Goal: Information Seeking & Learning: Learn about a topic

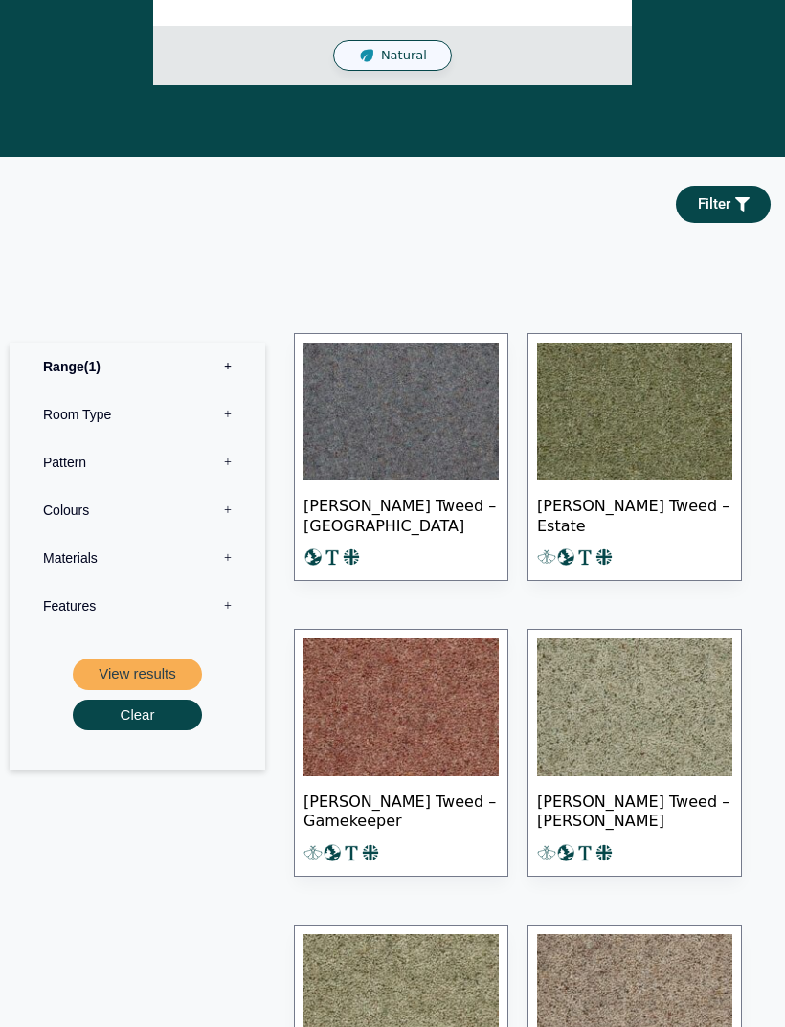
scroll to position [878, 0]
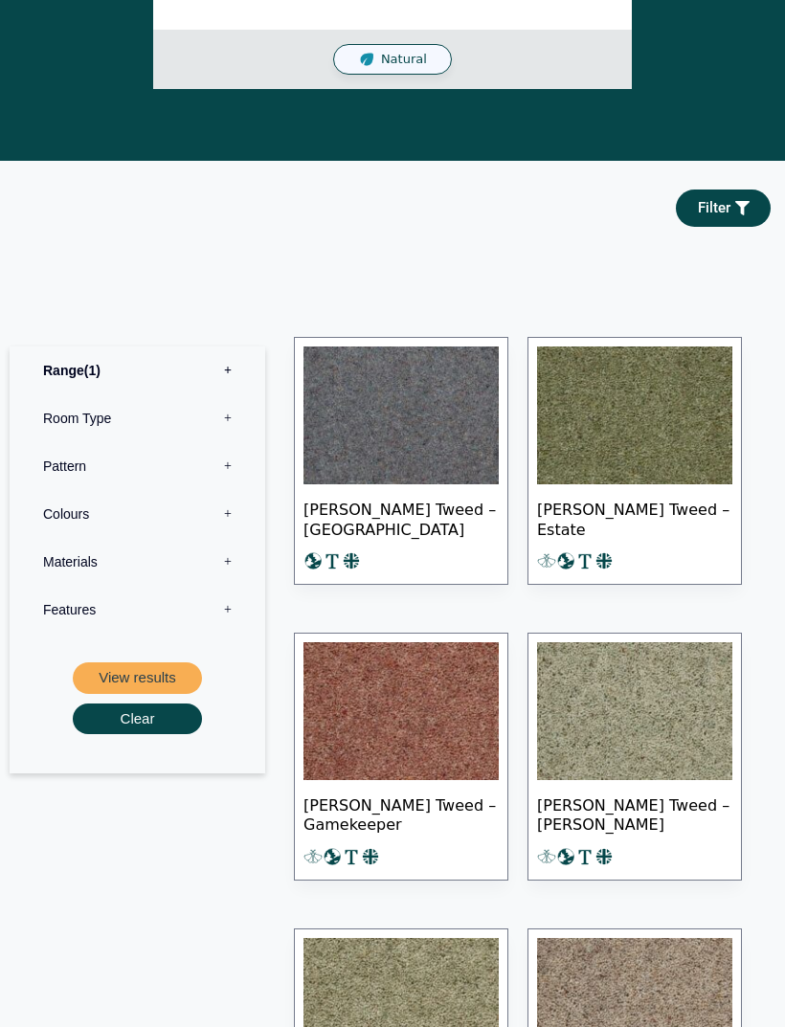
click at [635, 414] on img at bounding box center [634, 415] width 195 height 138
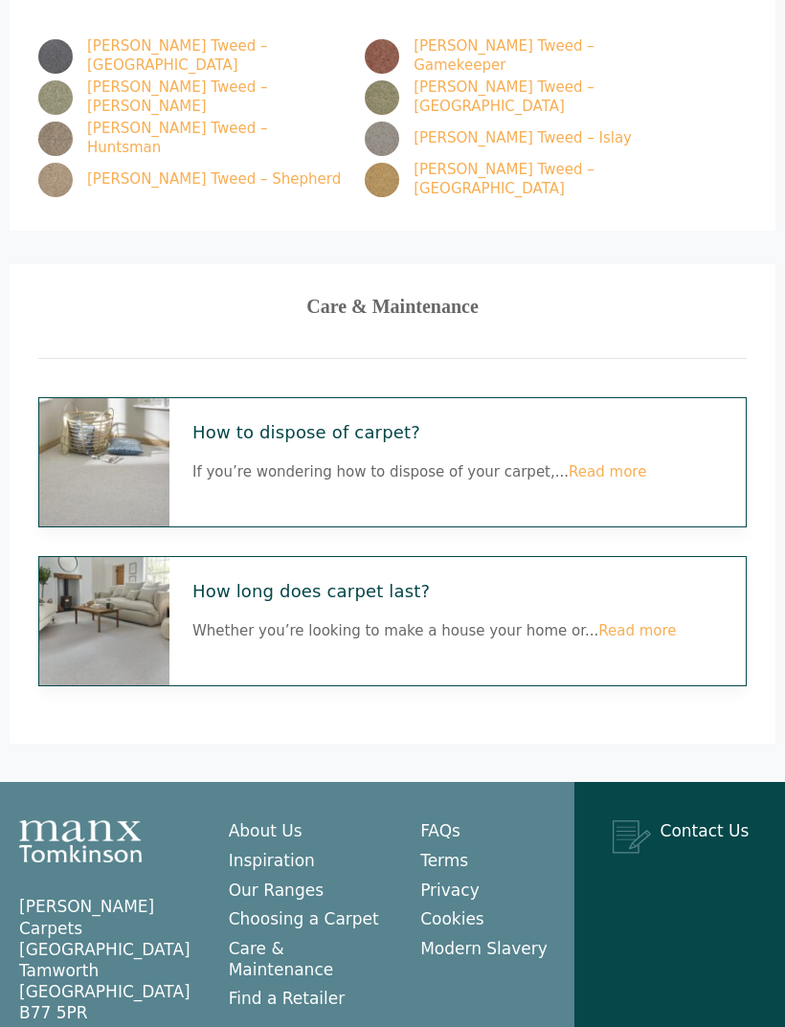
scroll to position [1944, 0]
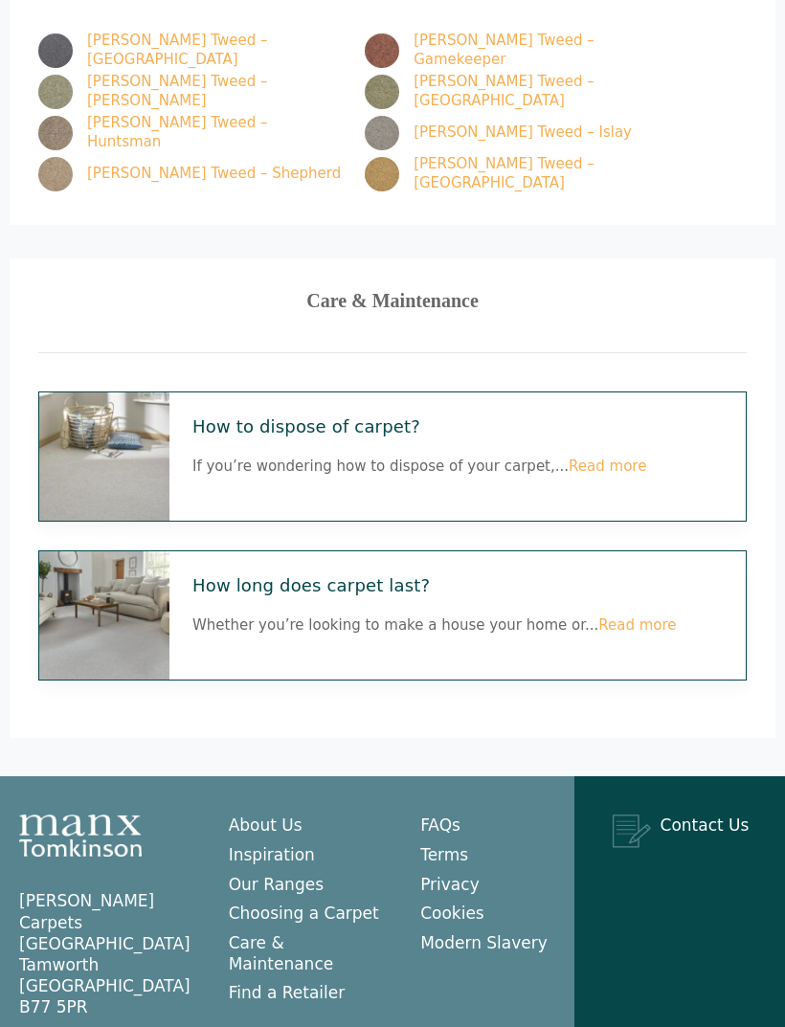
click at [612, 616] on link "Read more" at bounding box center [636, 624] width 77 height 17
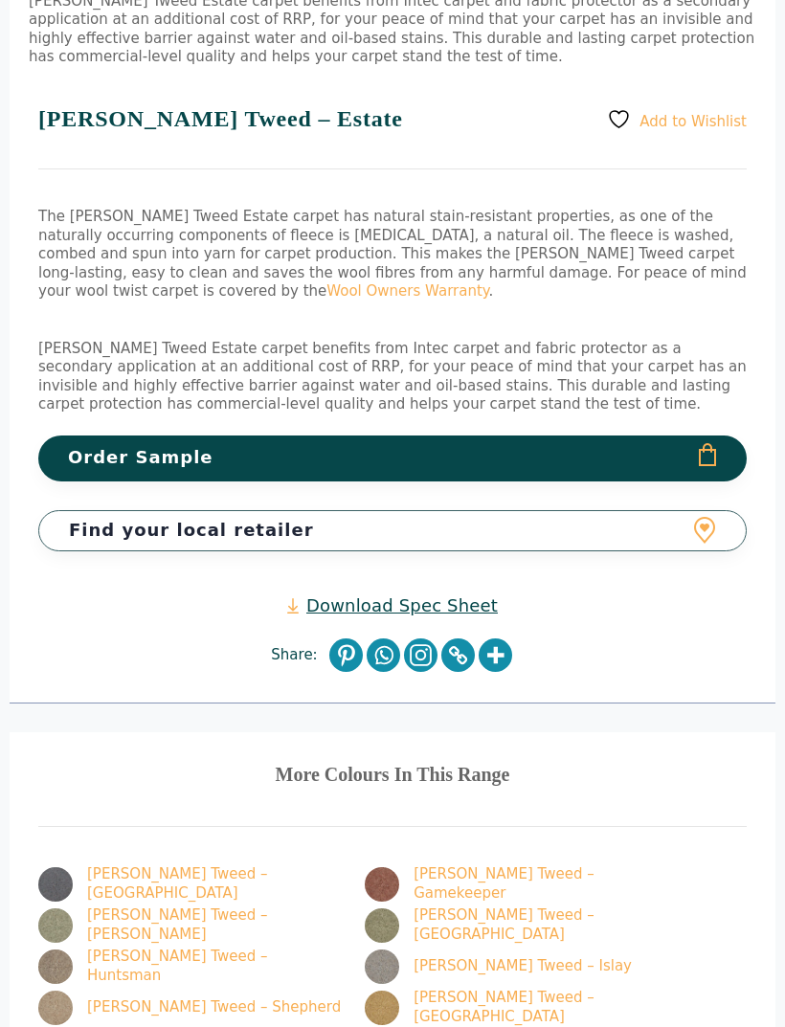
scroll to position [1113, 0]
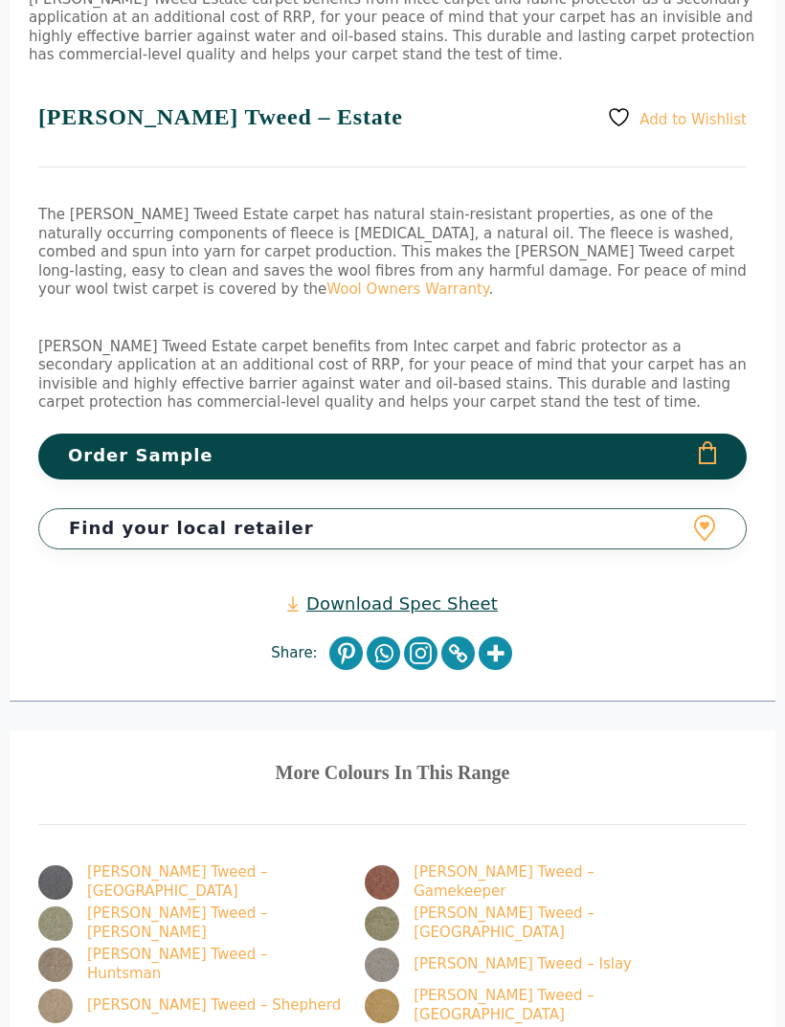
click at [411, 596] on link "Download Spec Sheet" at bounding box center [392, 603] width 210 height 22
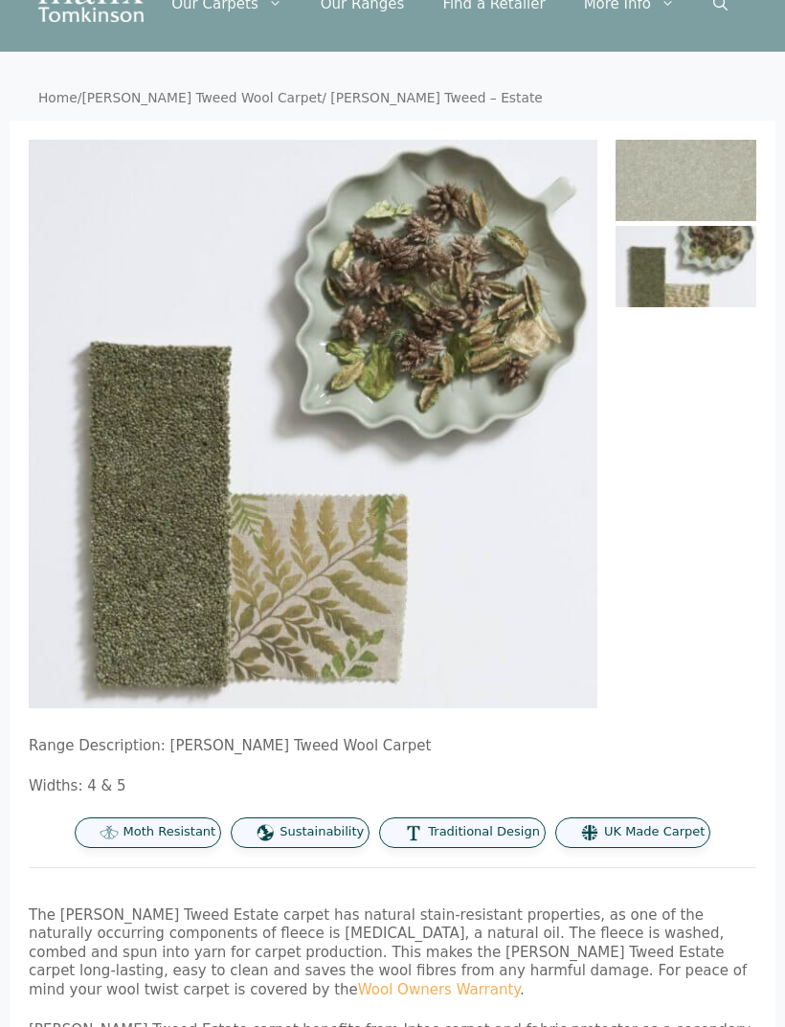
scroll to position [0, 0]
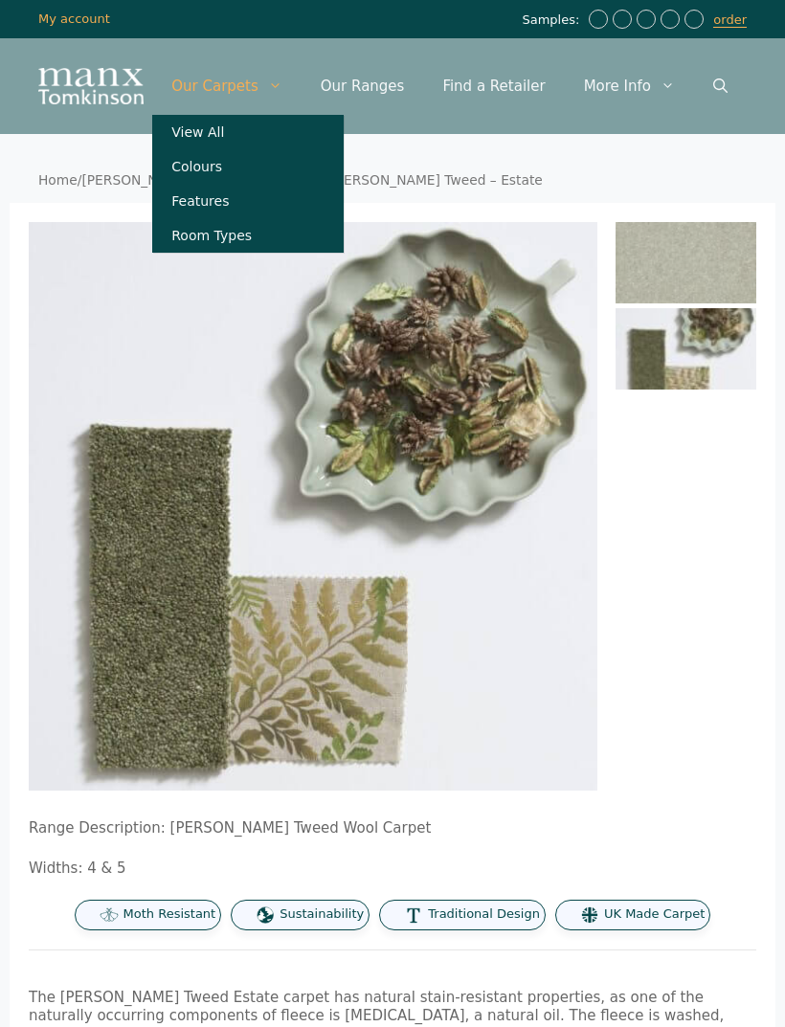
click at [244, 138] on link "View All" at bounding box center [247, 132] width 191 height 34
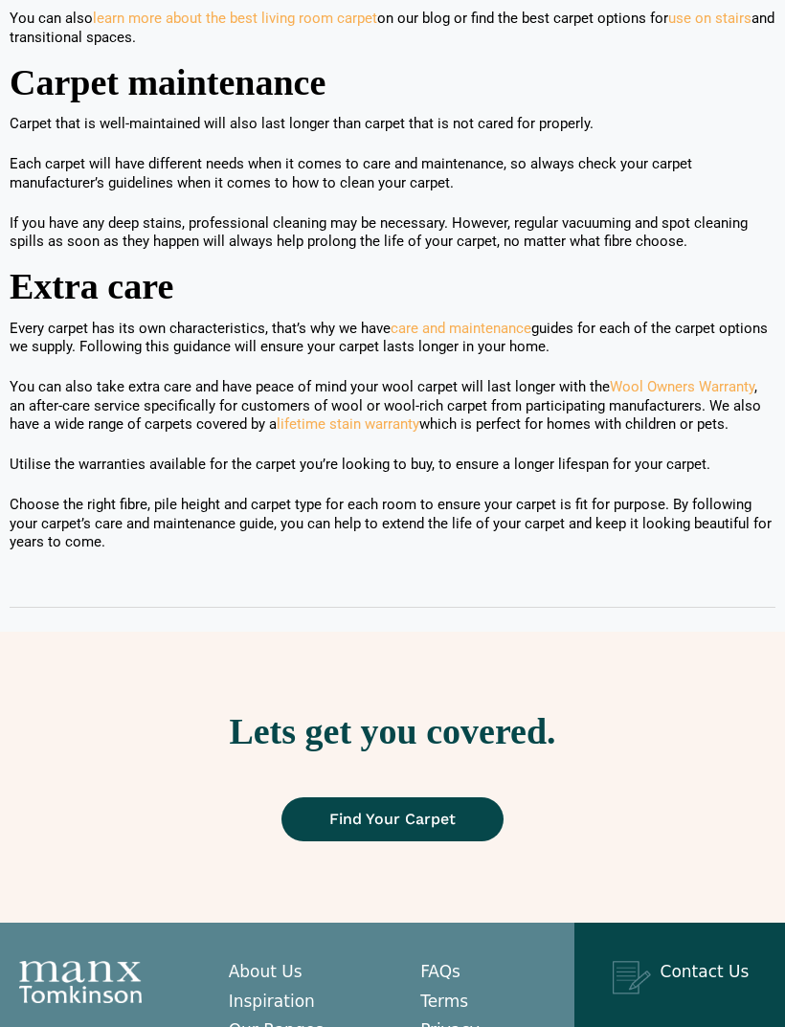
scroll to position [1907, 0]
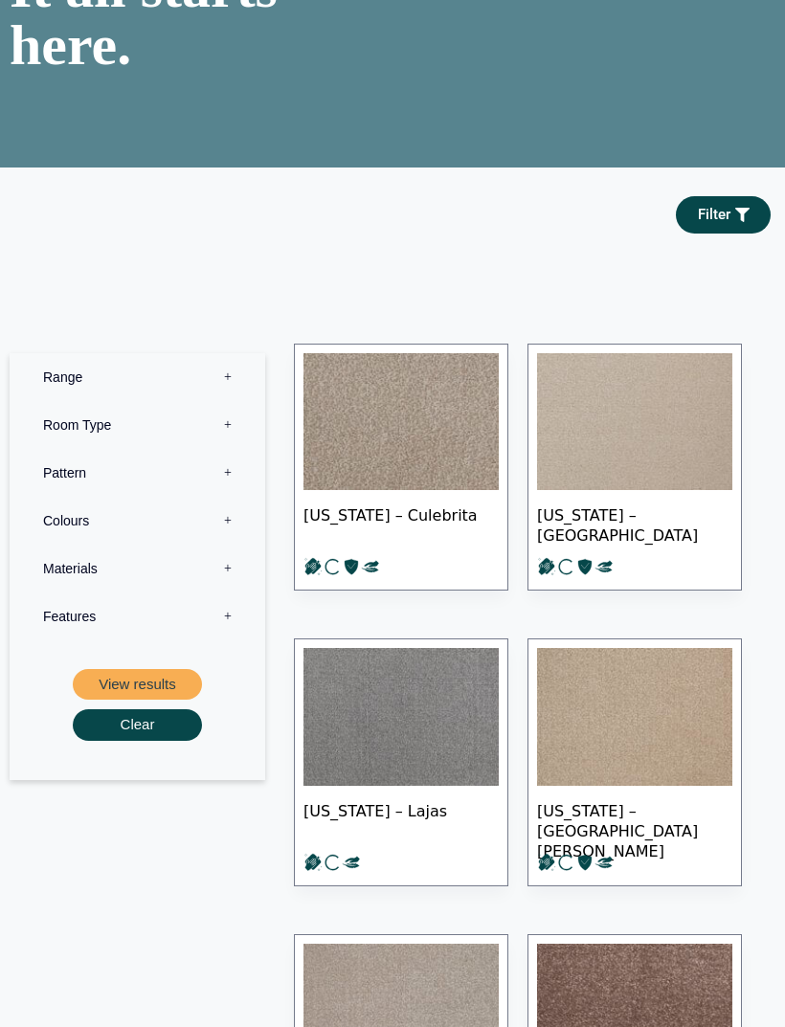
click at [231, 402] on label "Range 0" at bounding box center [137, 378] width 227 height 48
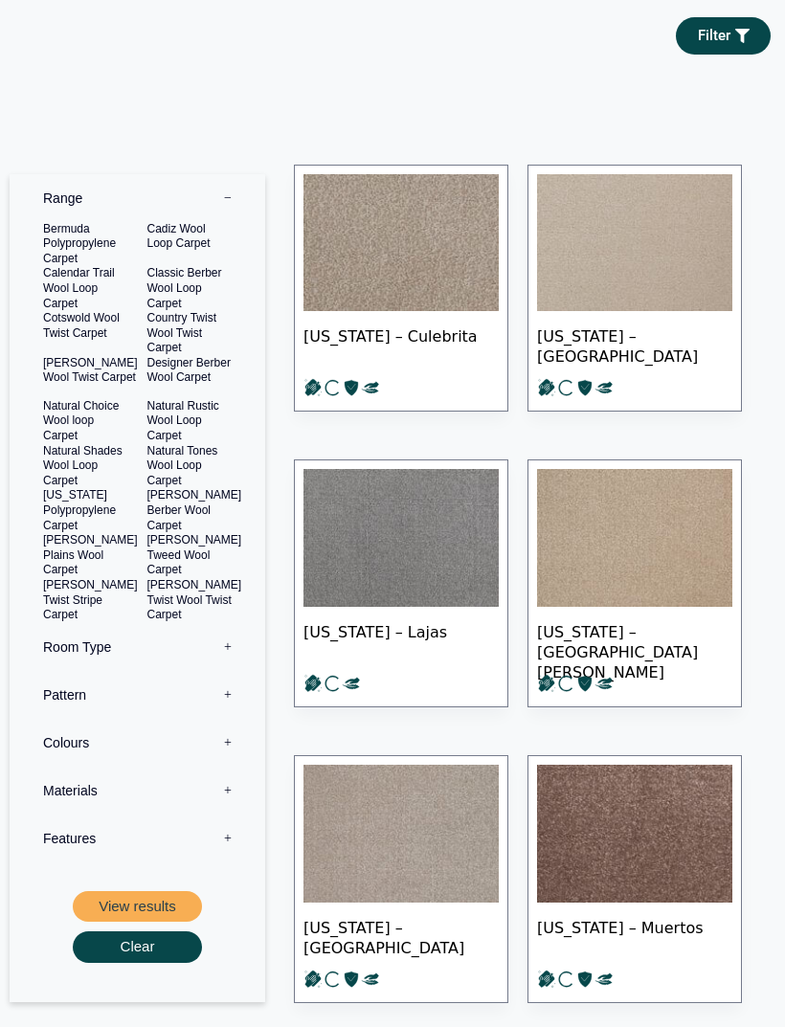
scroll to position [417, 0]
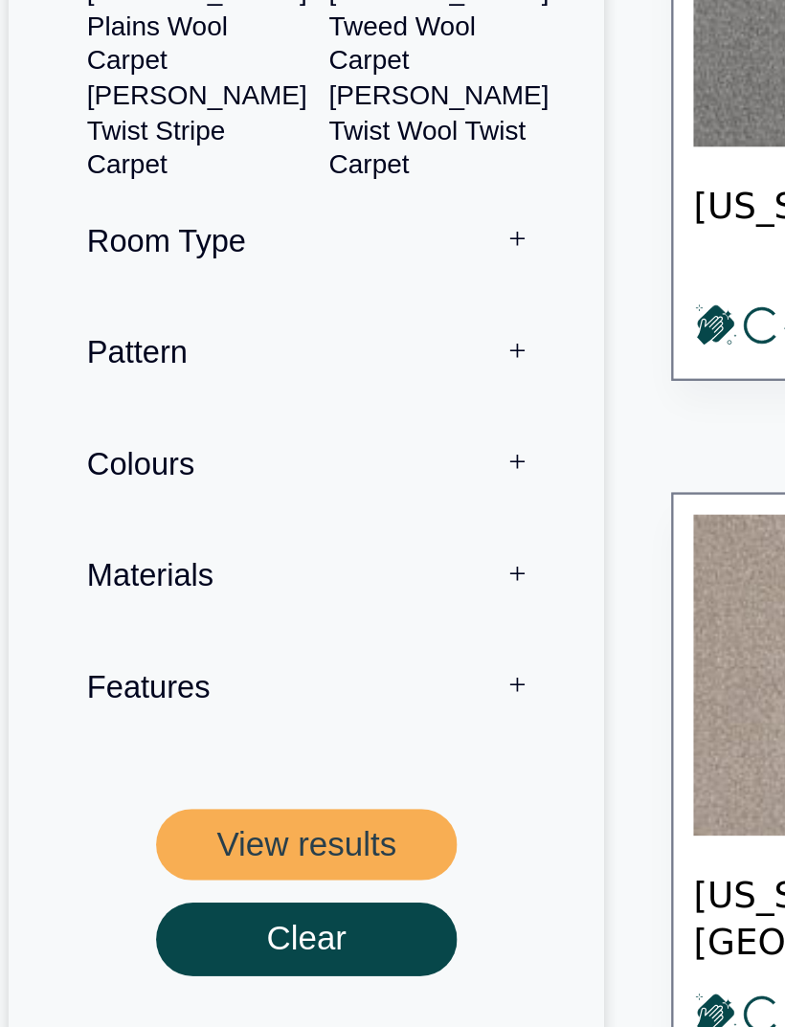
click at [164, 881] on button "View results" at bounding box center [137, 897] width 129 height 32
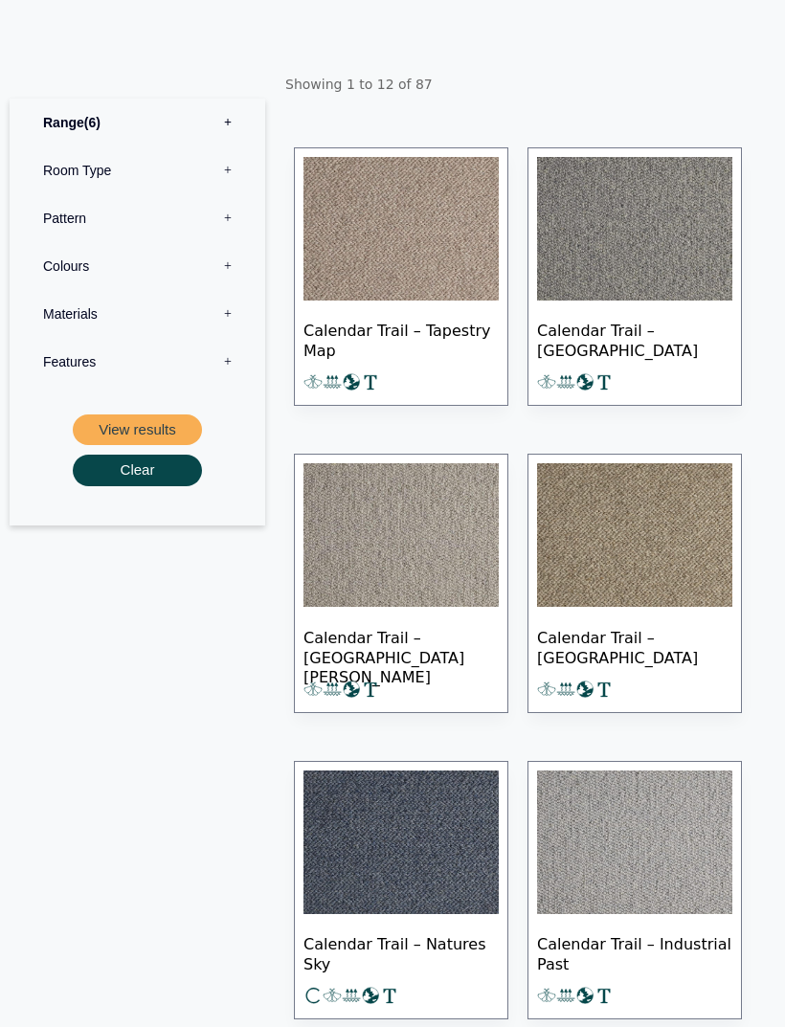
scroll to position [482, 0]
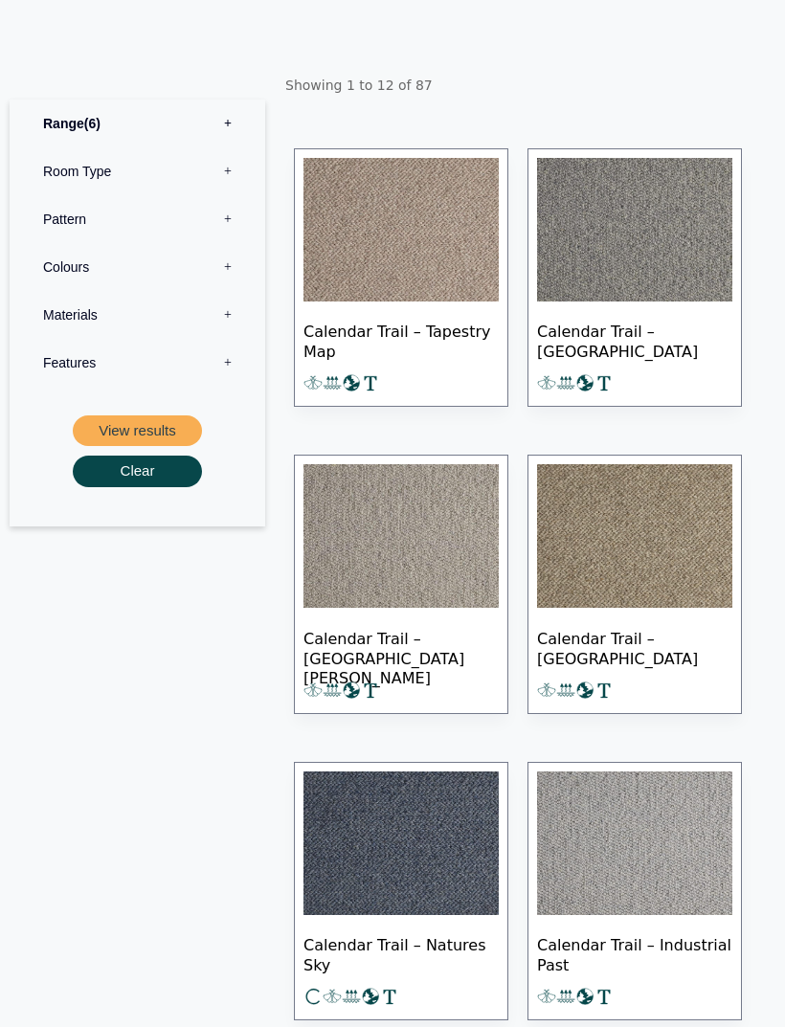
click at [227, 286] on label "Colours 0" at bounding box center [137, 267] width 227 height 48
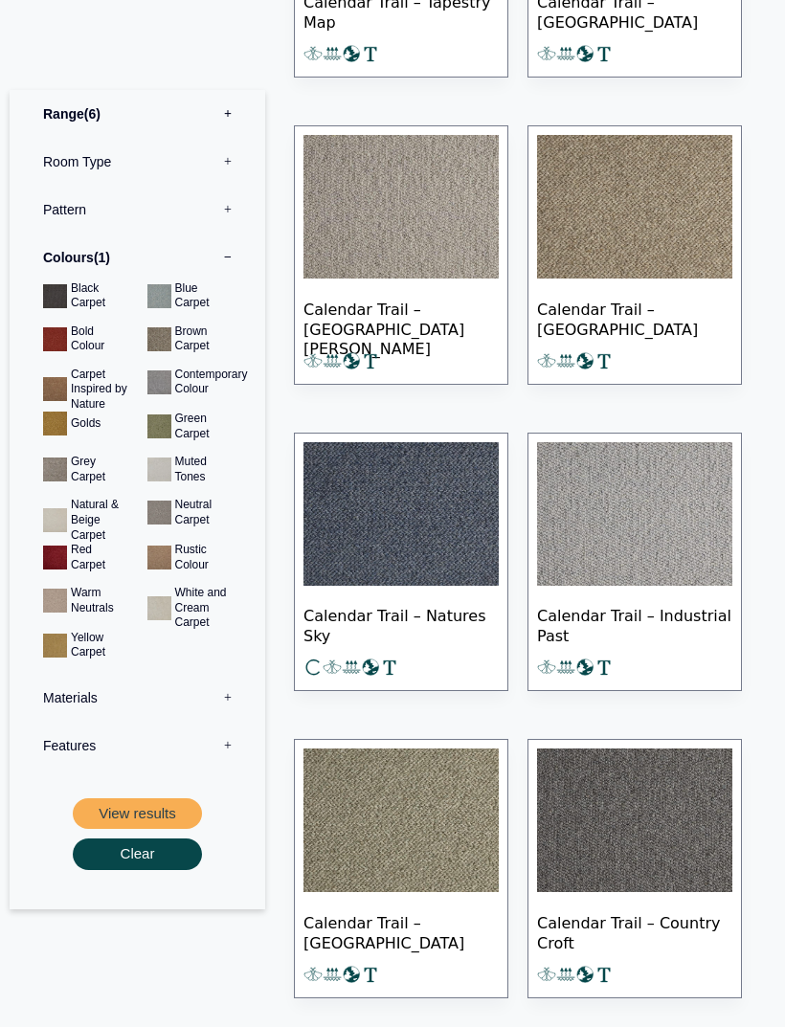
scroll to position [811, 0]
click at [170, 807] on button "View results" at bounding box center [137, 814] width 129 height 32
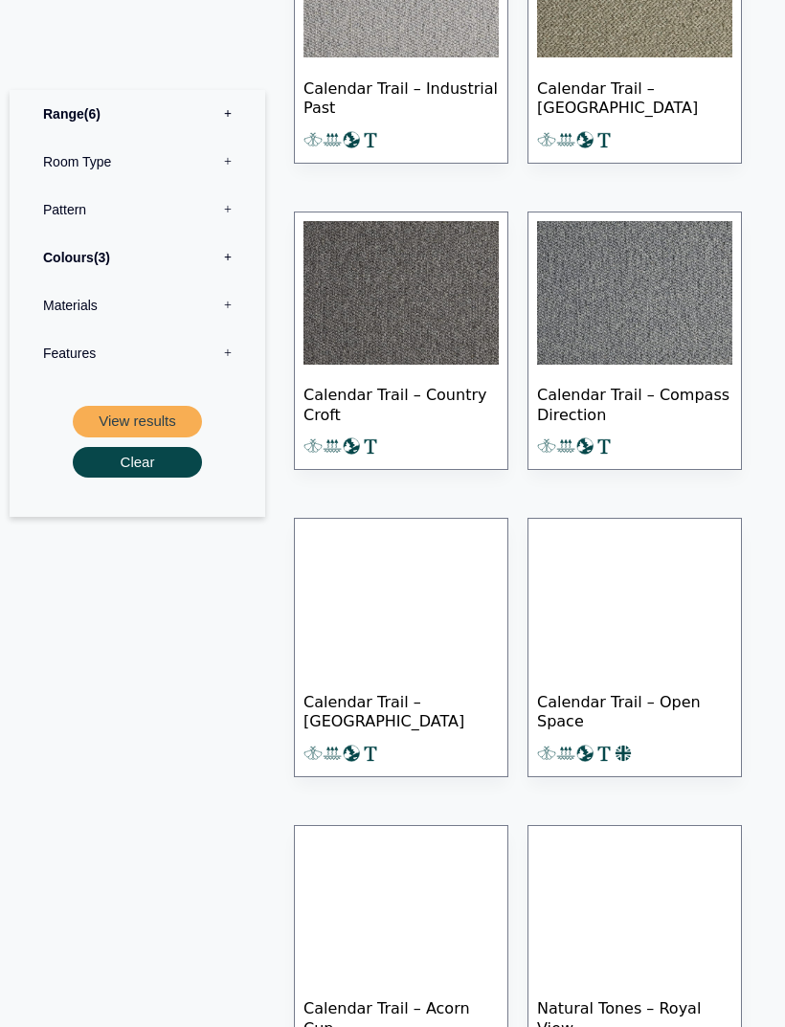
scroll to position [1423, 0]
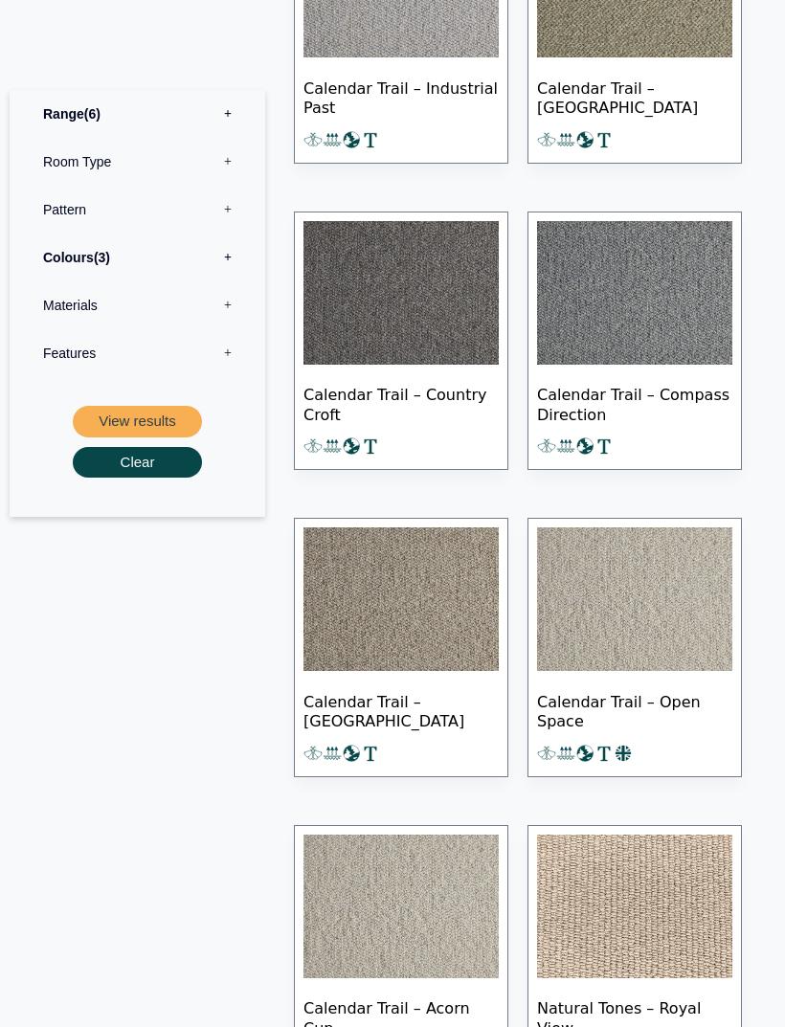
click at [227, 255] on label "Colours 3" at bounding box center [137, 257] width 227 height 48
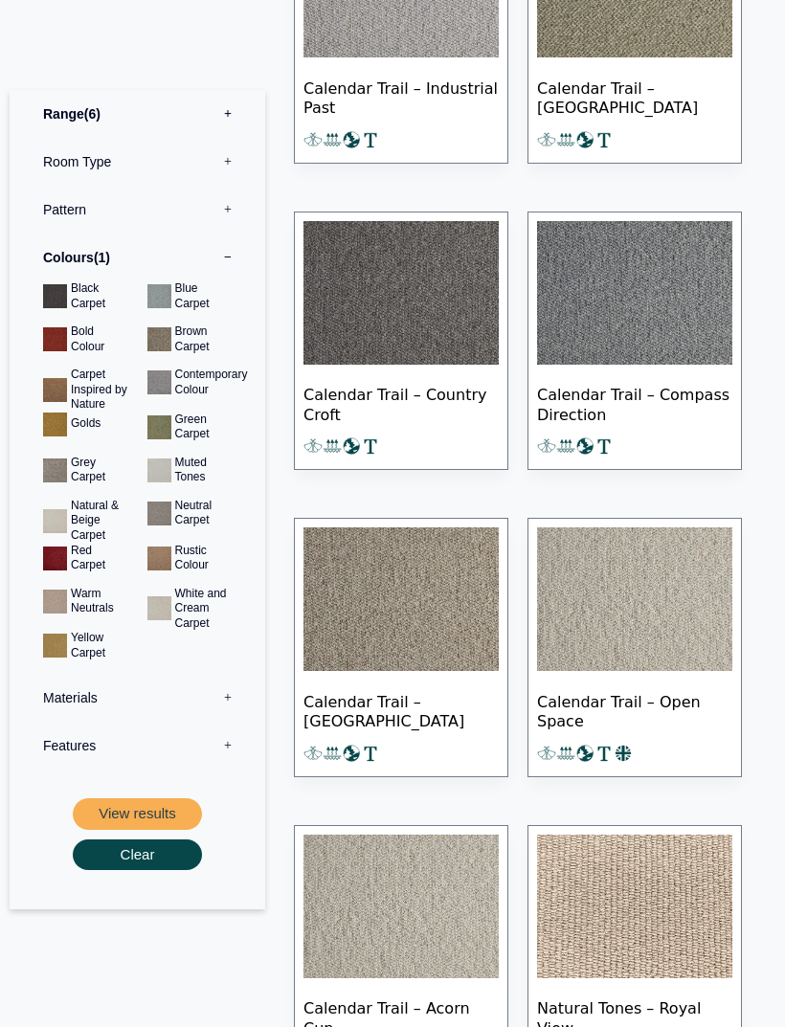
click at [143, 803] on button "View results" at bounding box center [137, 814] width 129 height 32
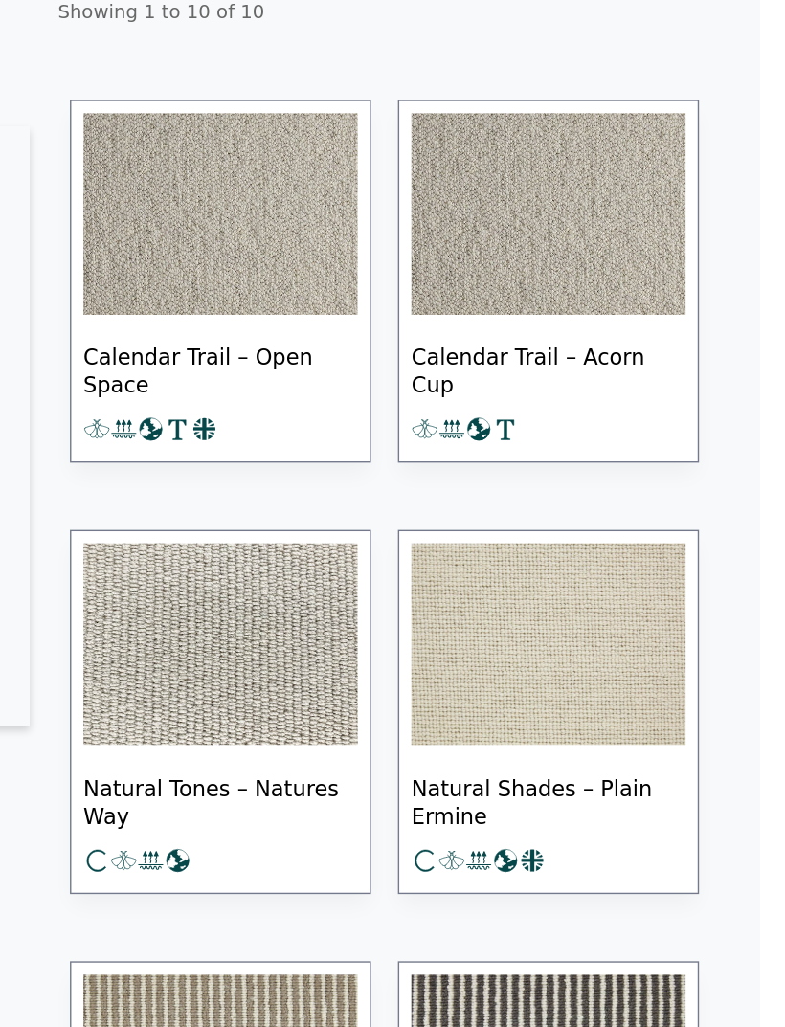
scroll to position [541, 0]
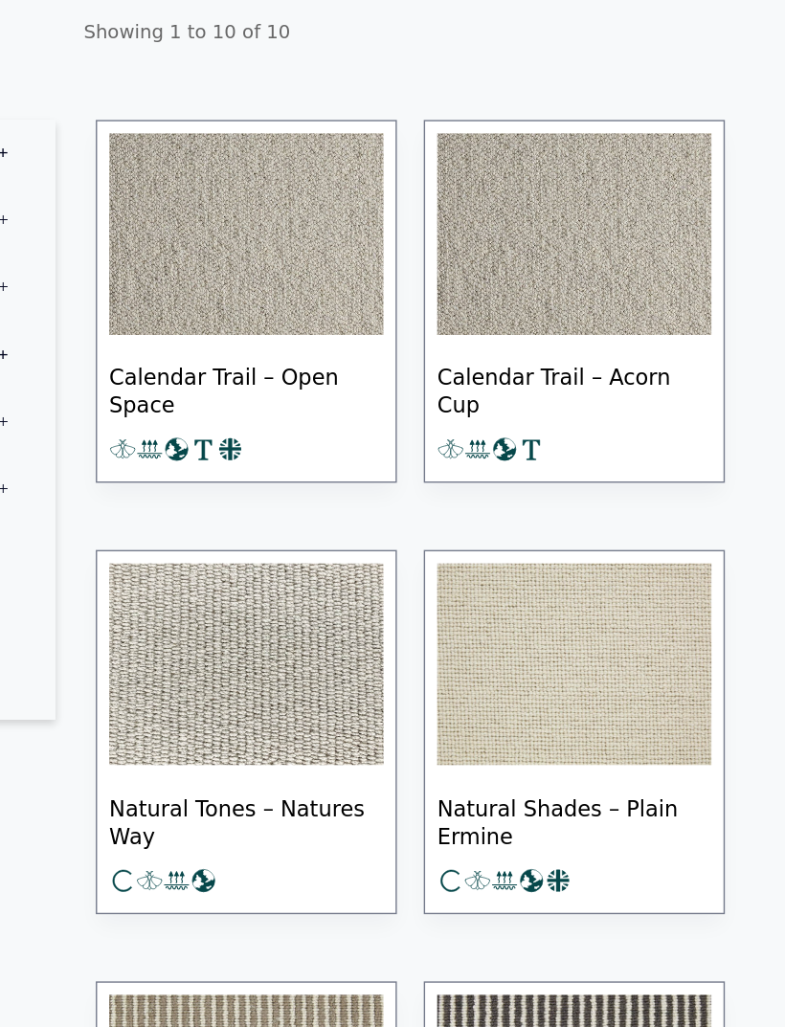
click at [303, 232] on img at bounding box center [400, 171] width 195 height 144
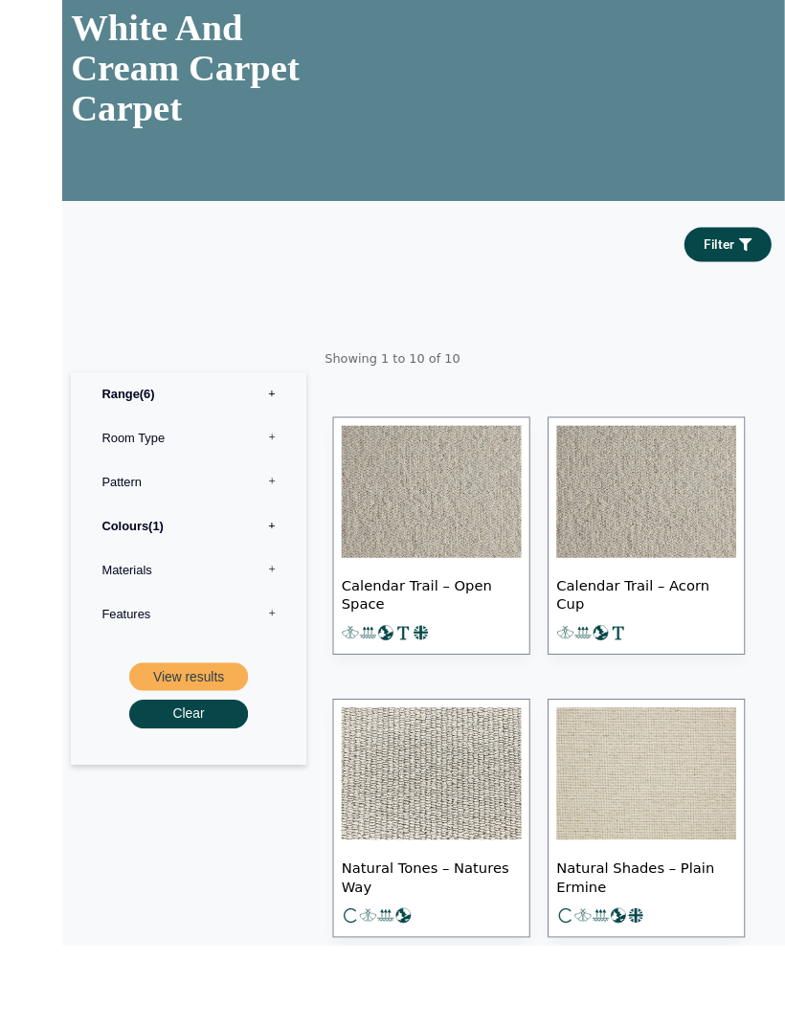
scroll to position [433, 0]
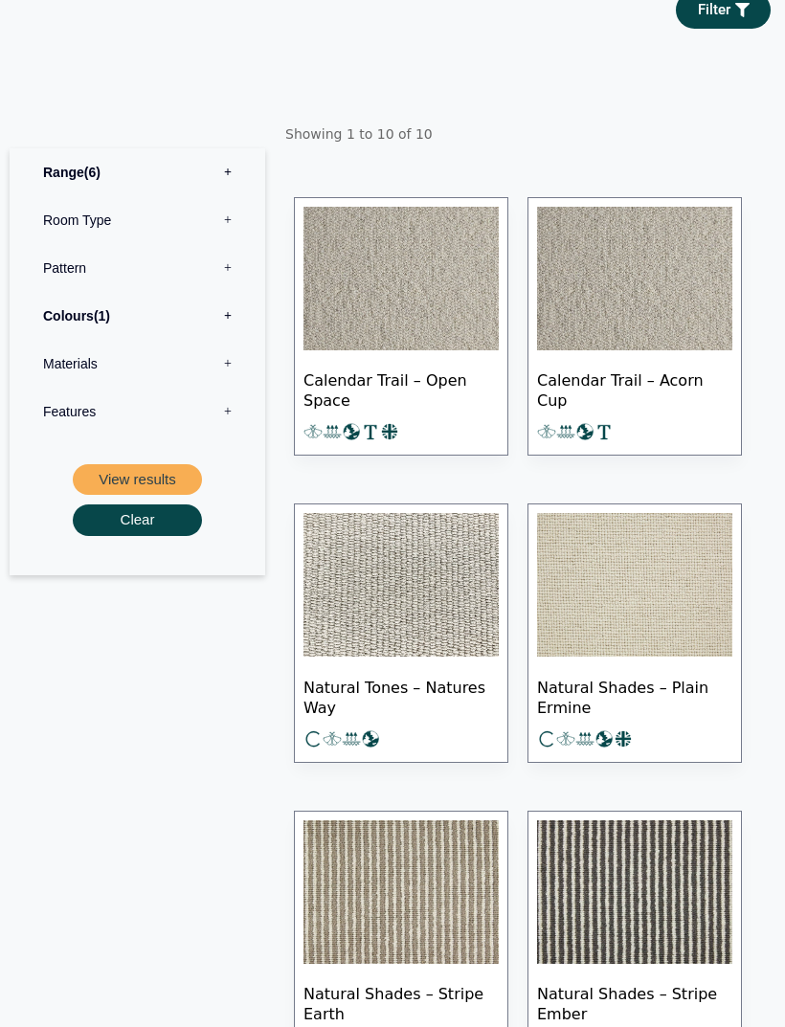
click at [238, 196] on label "Range 6" at bounding box center [137, 172] width 227 height 48
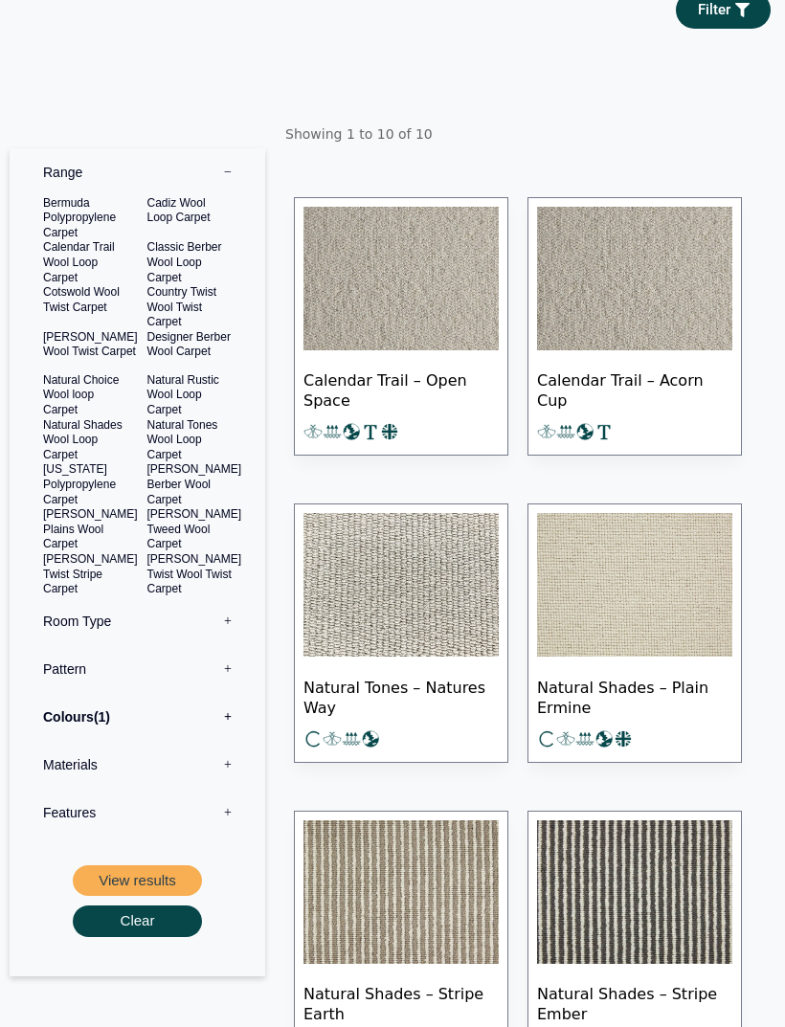
click at [165, 873] on button "View results" at bounding box center [137, 881] width 129 height 32
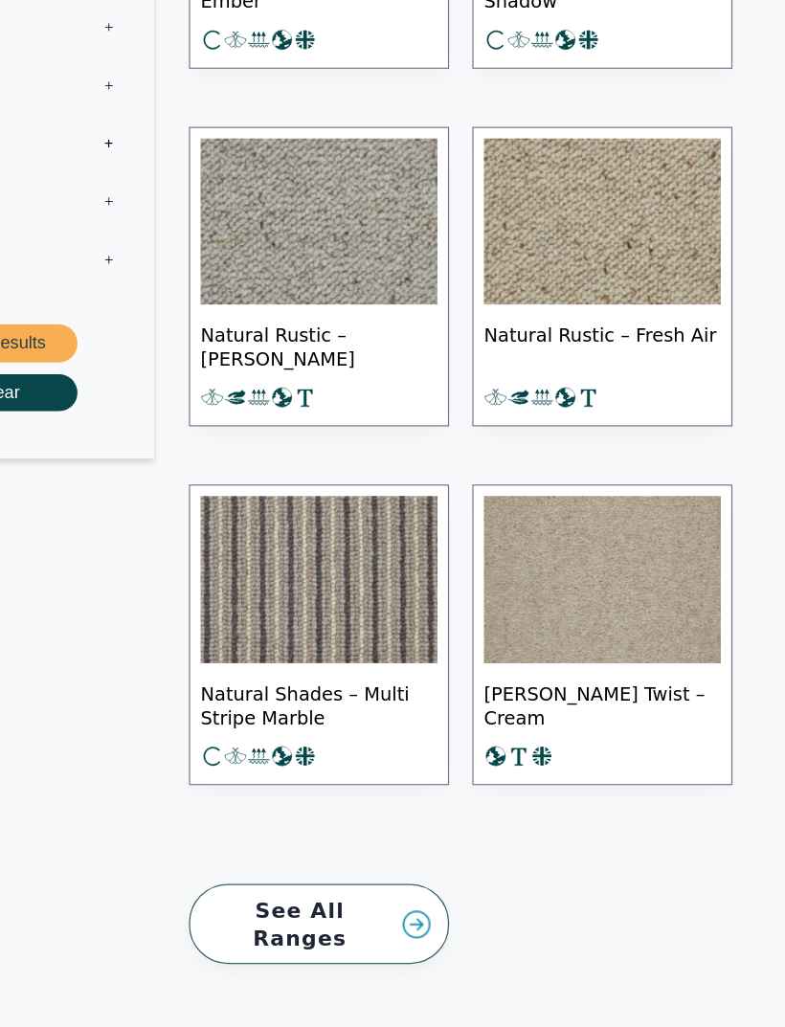
scroll to position [2645, 0]
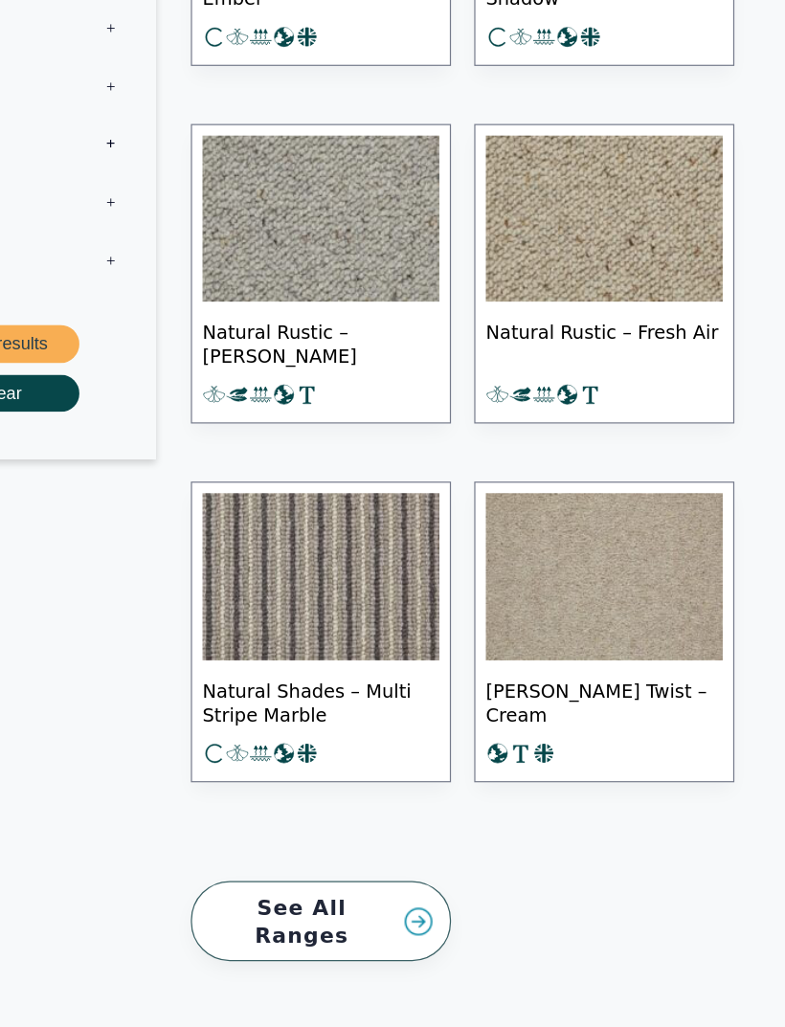
click at [356, 855] on link "See All Ranges" at bounding box center [401, 888] width 214 height 66
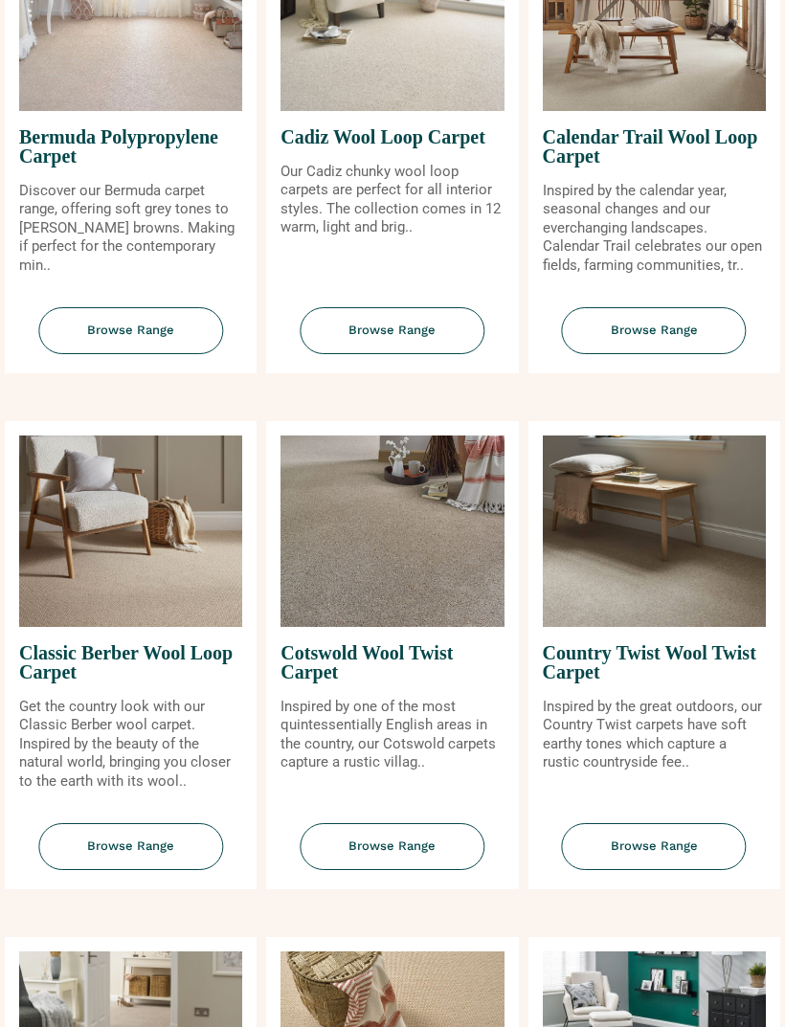
scroll to position [506, 0]
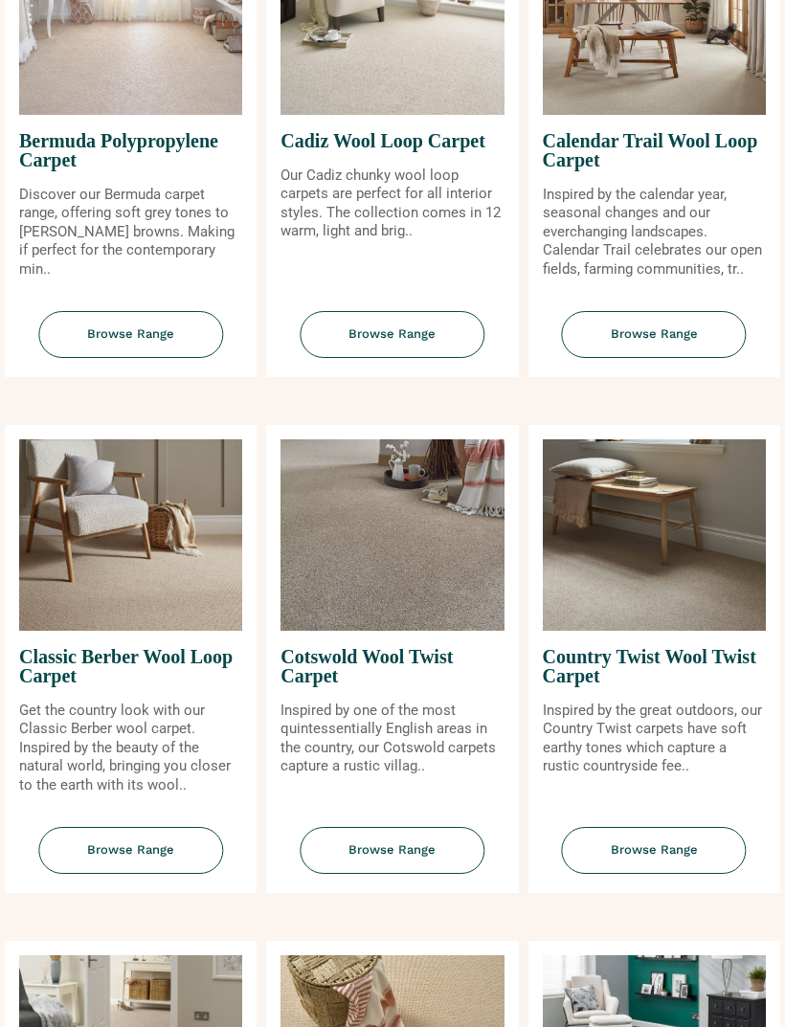
click at [399, 358] on span "Browse Range" at bounding box center [391, 334] width 185 height 47
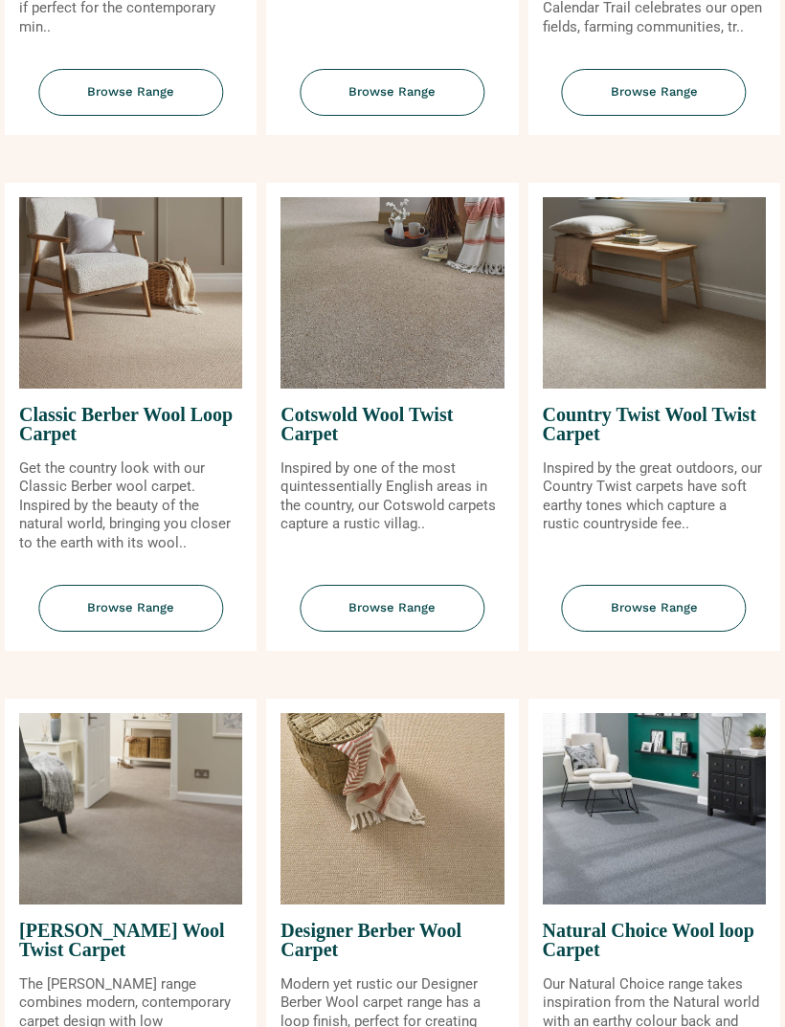
scroll to position [748, 0]
click at [681, 630] on span "Browse Range" at bounding box center [654, 608] width 185 height 47
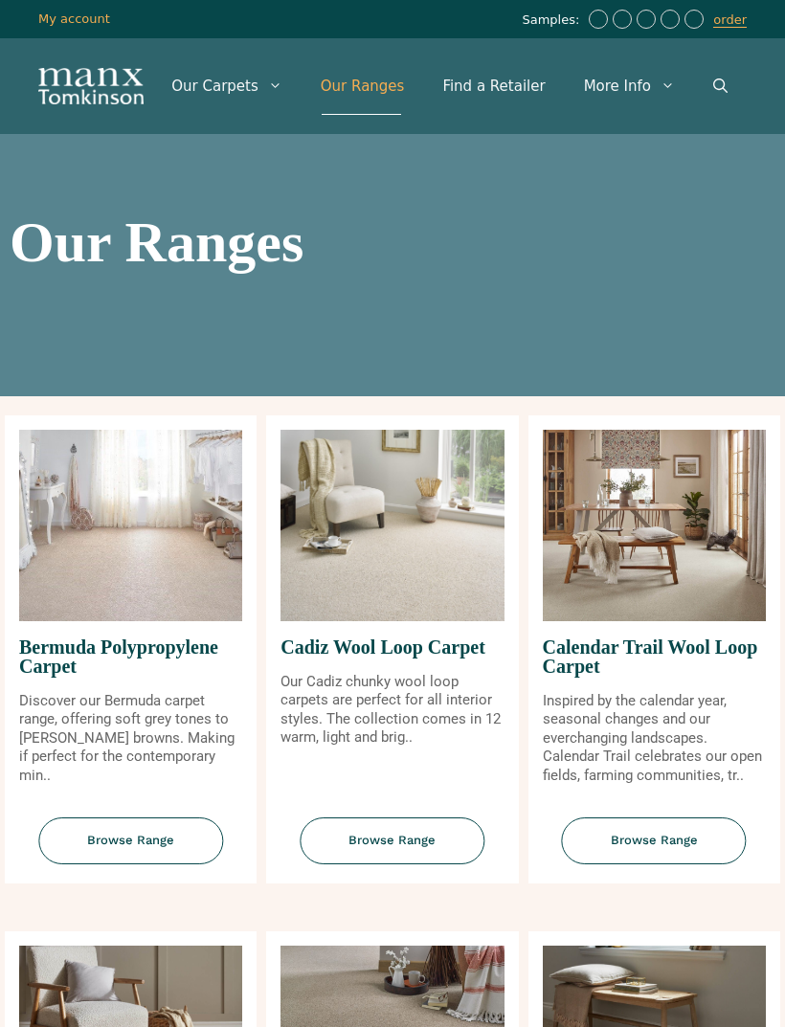
scroll to position [809, 0]
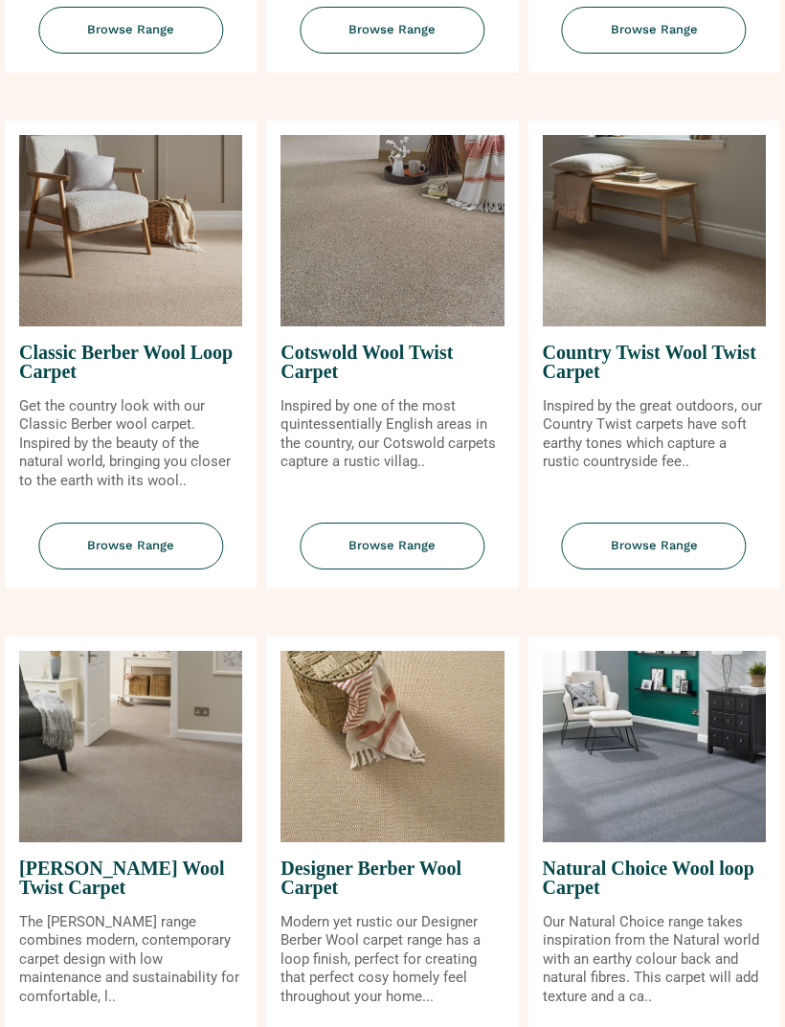
click at [133, 560] on span "Browse Range" at bounding box center [130, 546] width 185 height 47
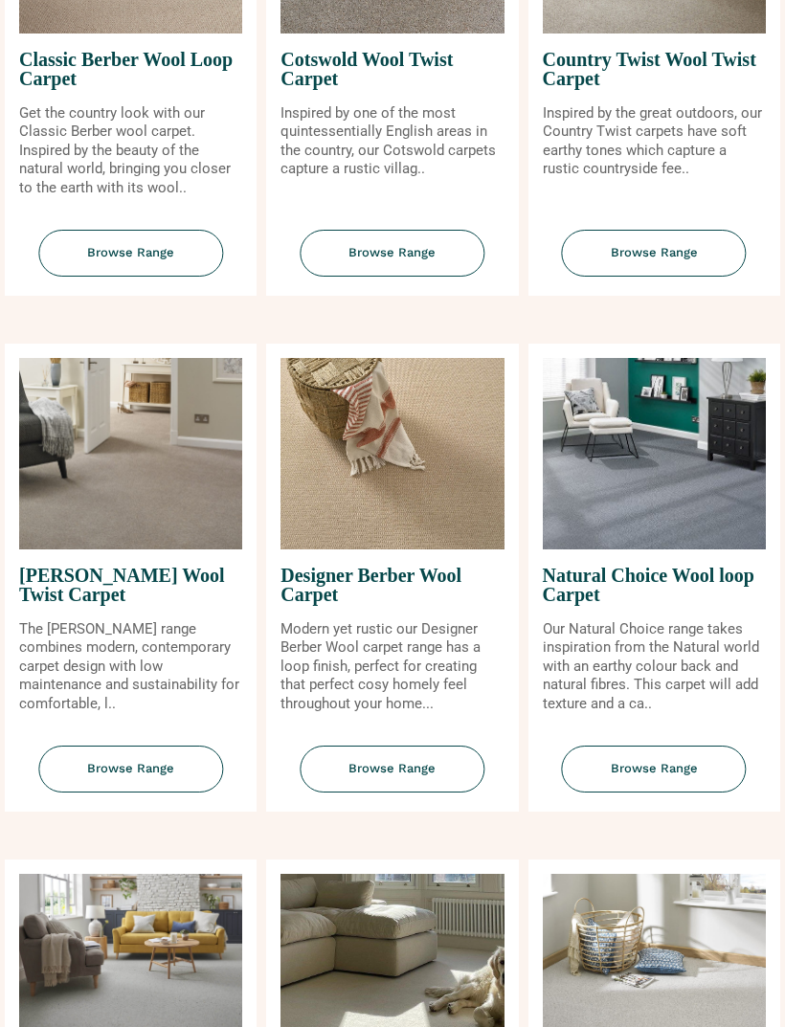
scroll to position [1103, 0]
click at [679, 777] on span "Browse Range" at bounding box center [654, 768] width 185 height 47
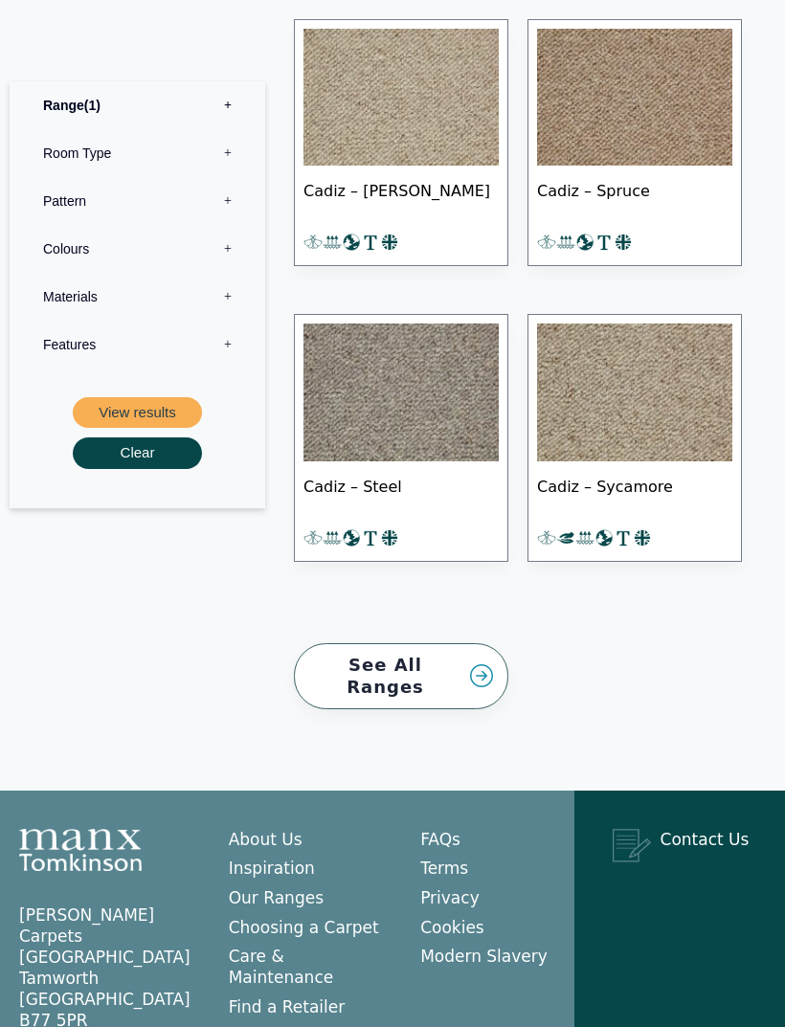
scroll to position [2401, 0]
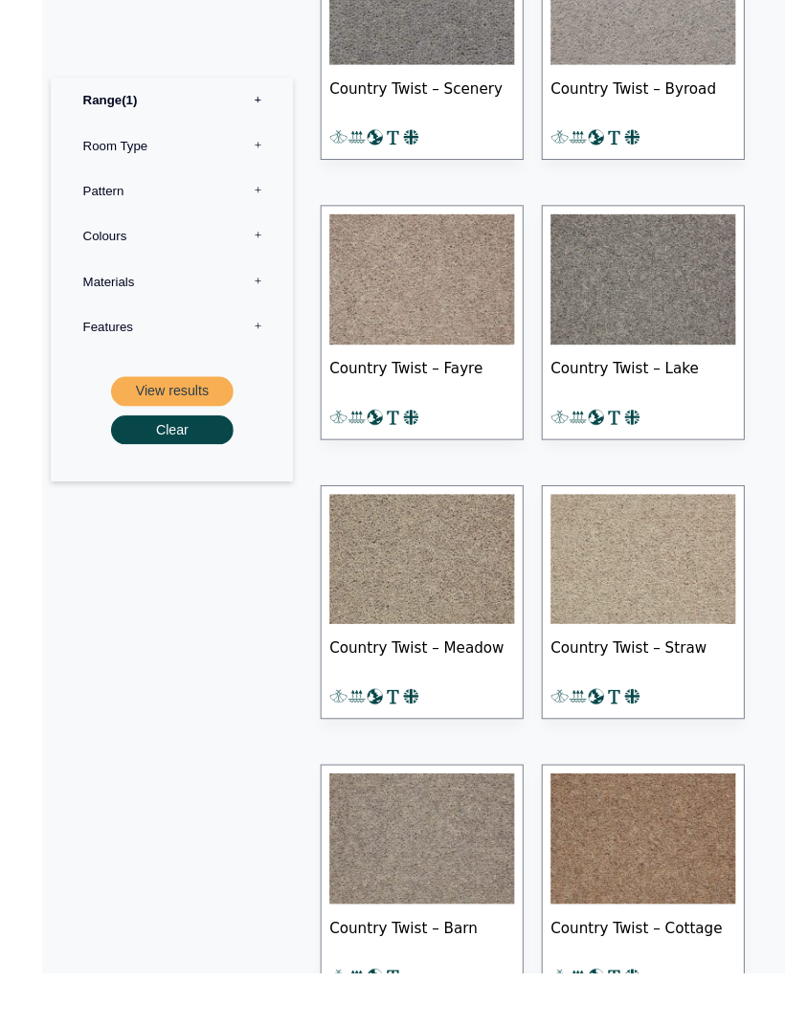
scroll to position [2550, 0]
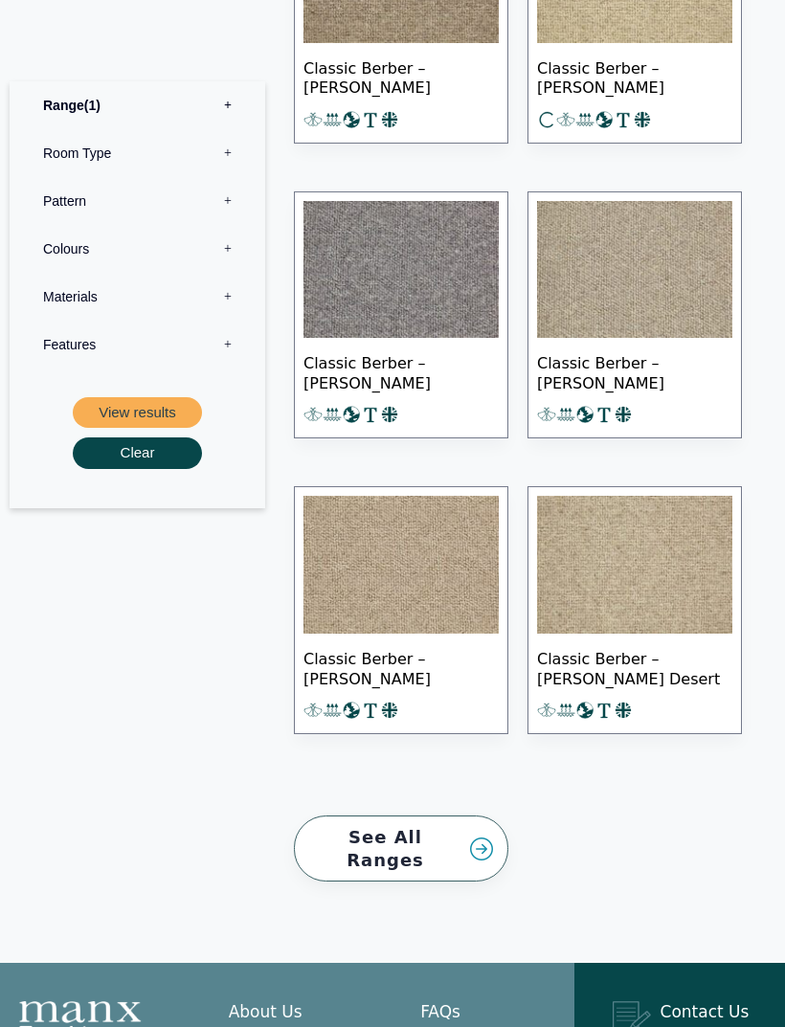
scroll to position [3527, 0]
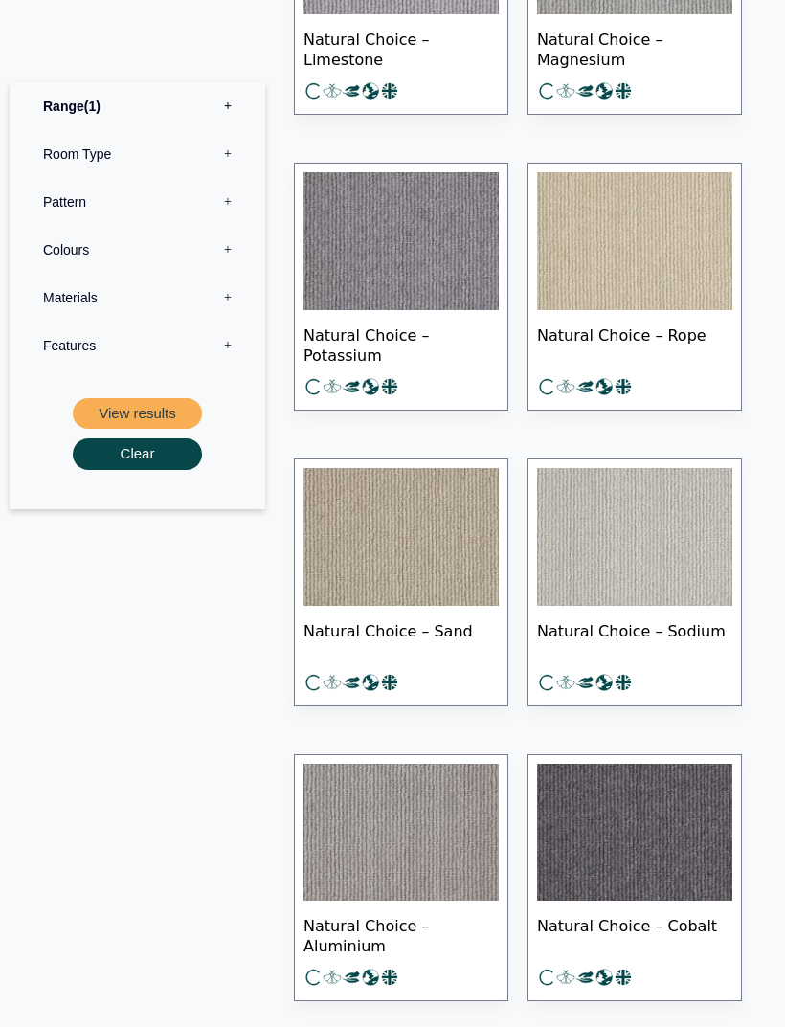
scroll to position [1470, 0]
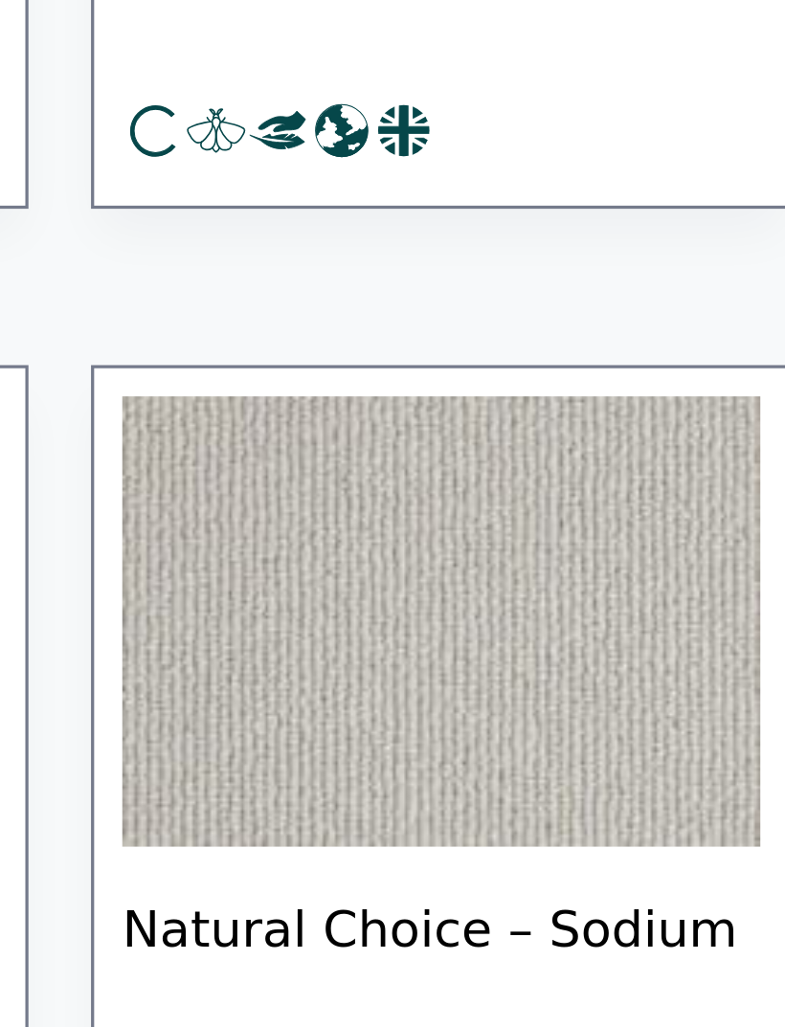
click at [537, 473] on img at bounding box center [634, 542] width 195 height 138
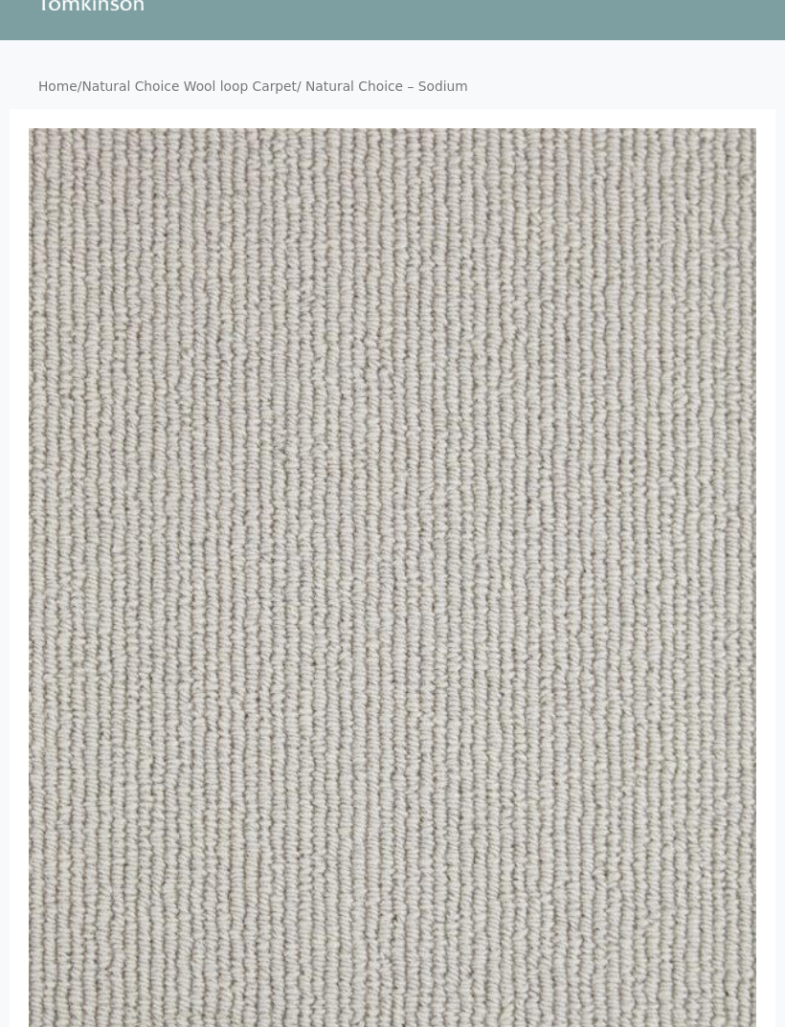
scroll to position [99, 0]
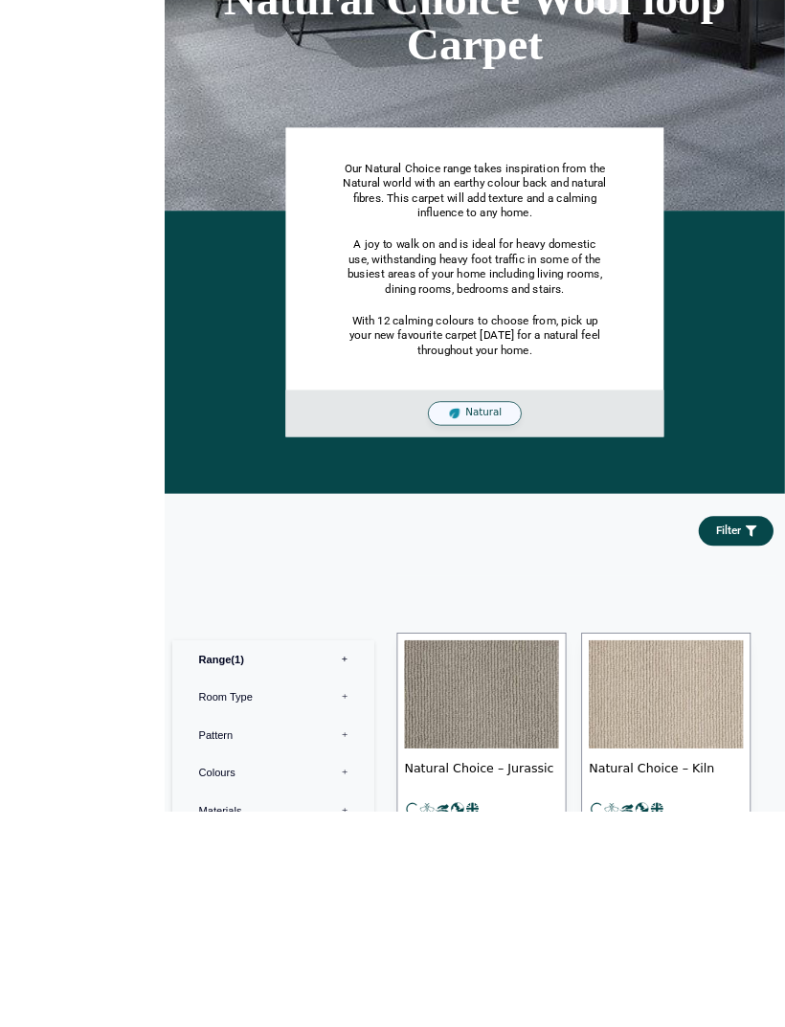
scroll to position [450, 0]
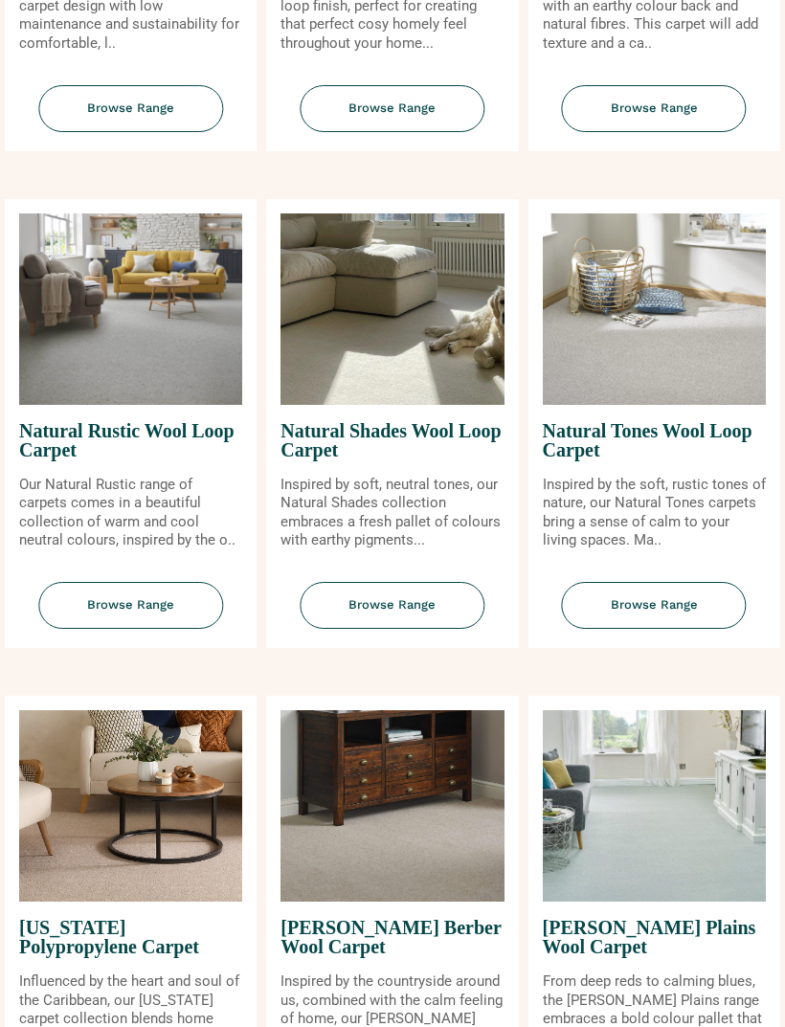
scroll to position [1768, 0]
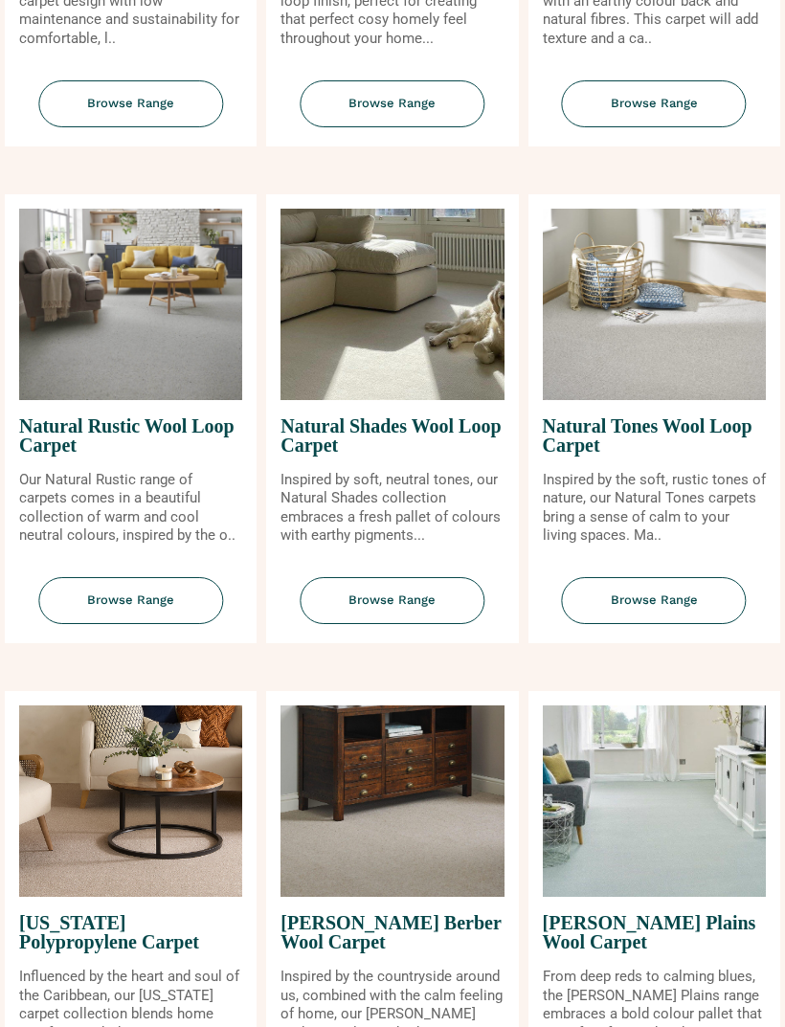
click at [158, 614] on span "Browse Range" at bounding box center [130, 600] width 185 height 47
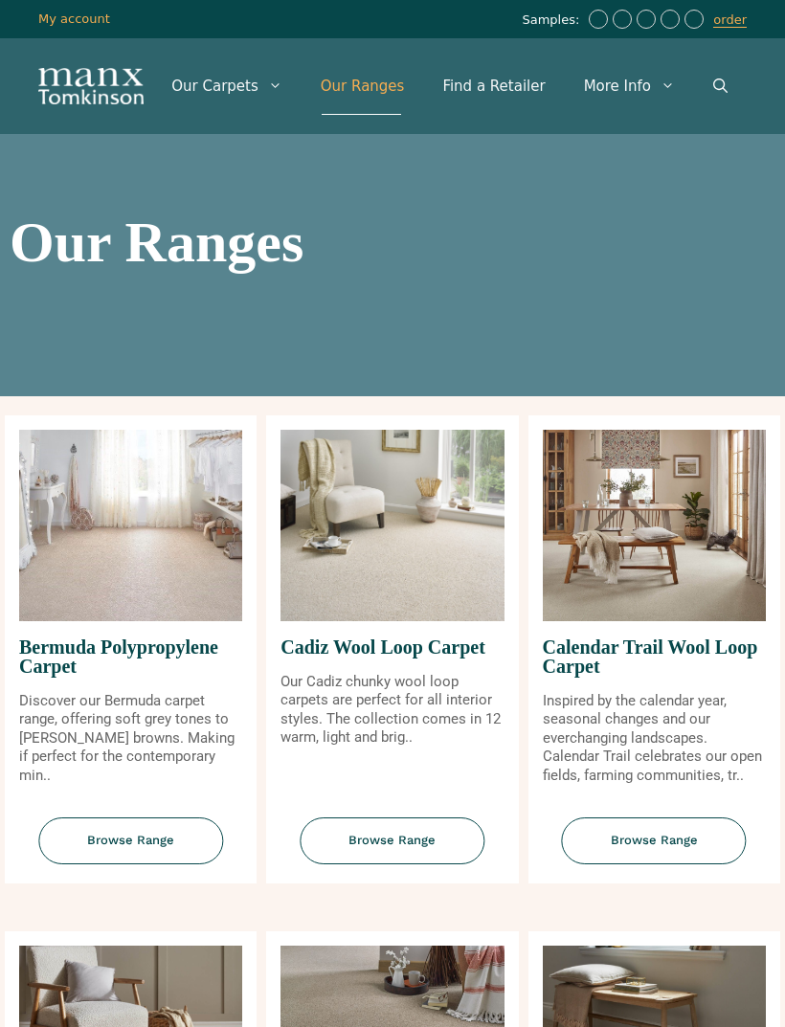
scroll to position [1829, 0]
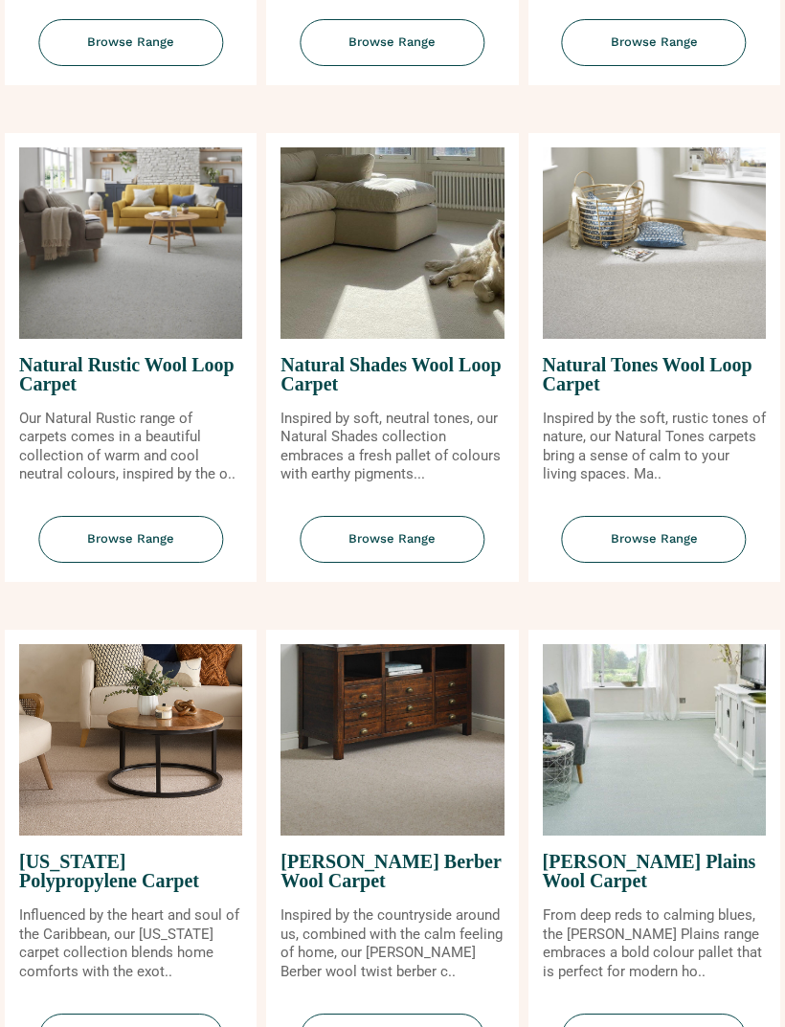
click at [432, 538] on span "Browse Range" at bounding box center [391, 539] width 185 height 47
click at [696, 554] on span "Browse Range" at bounding box center [654, 539] width 185 height 47
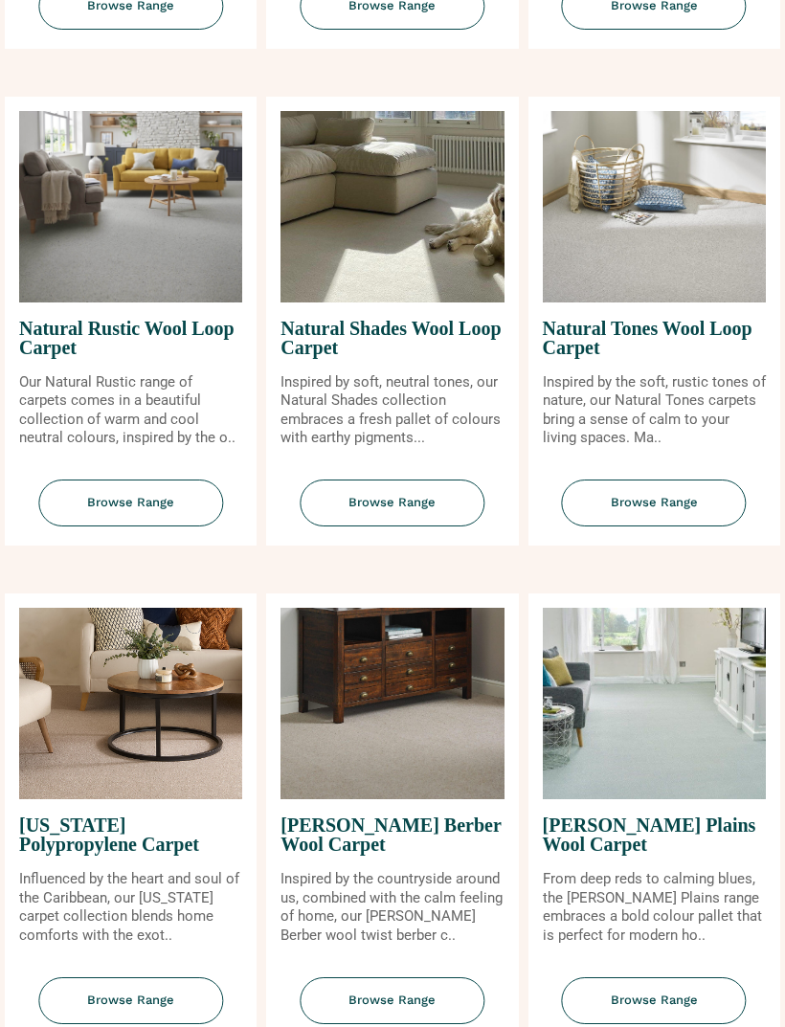
scroll to position [1865, 0]
click at [697, 522] on span "Browse Range" at bounding box center [654, 503] width 185 height 47
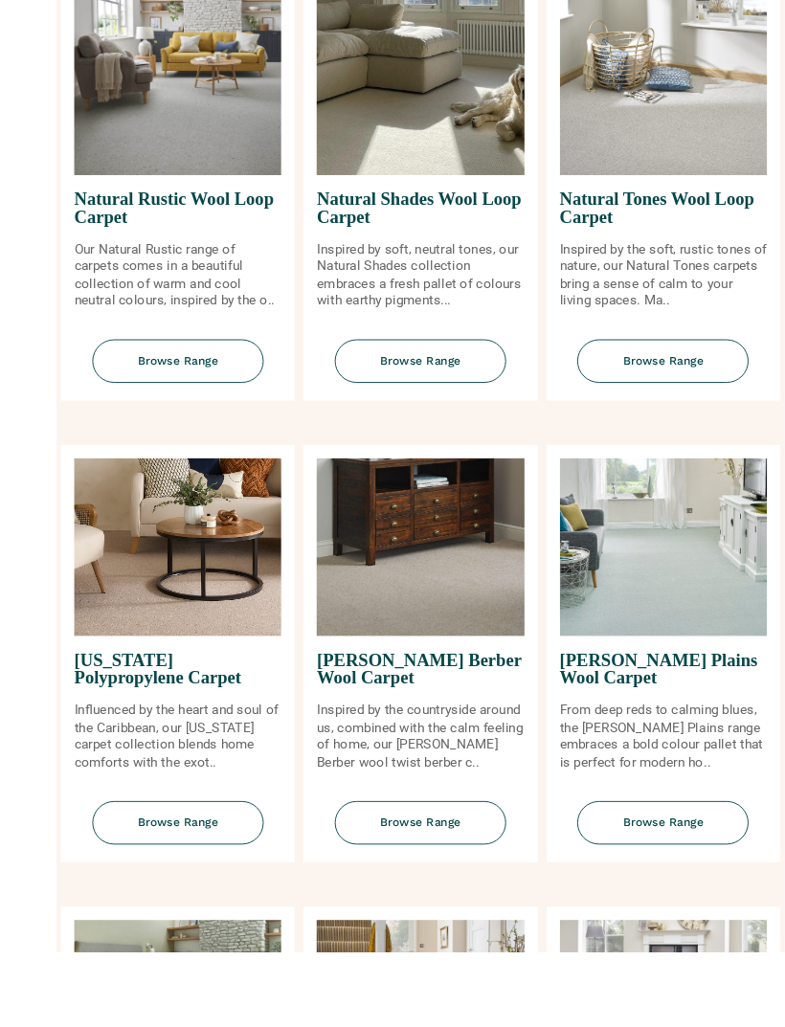
scroll to position [2155, 0]
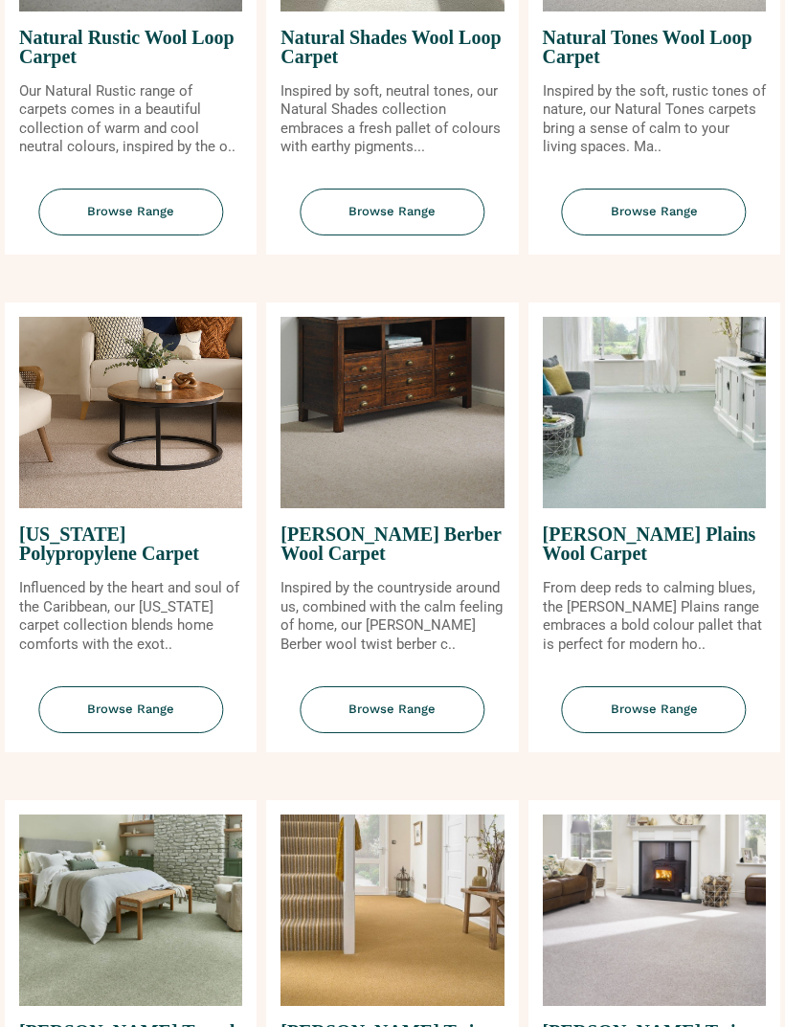
click at [667, 734] on span "Browse Range" at bounding box center [654, 710] width 185 height 47
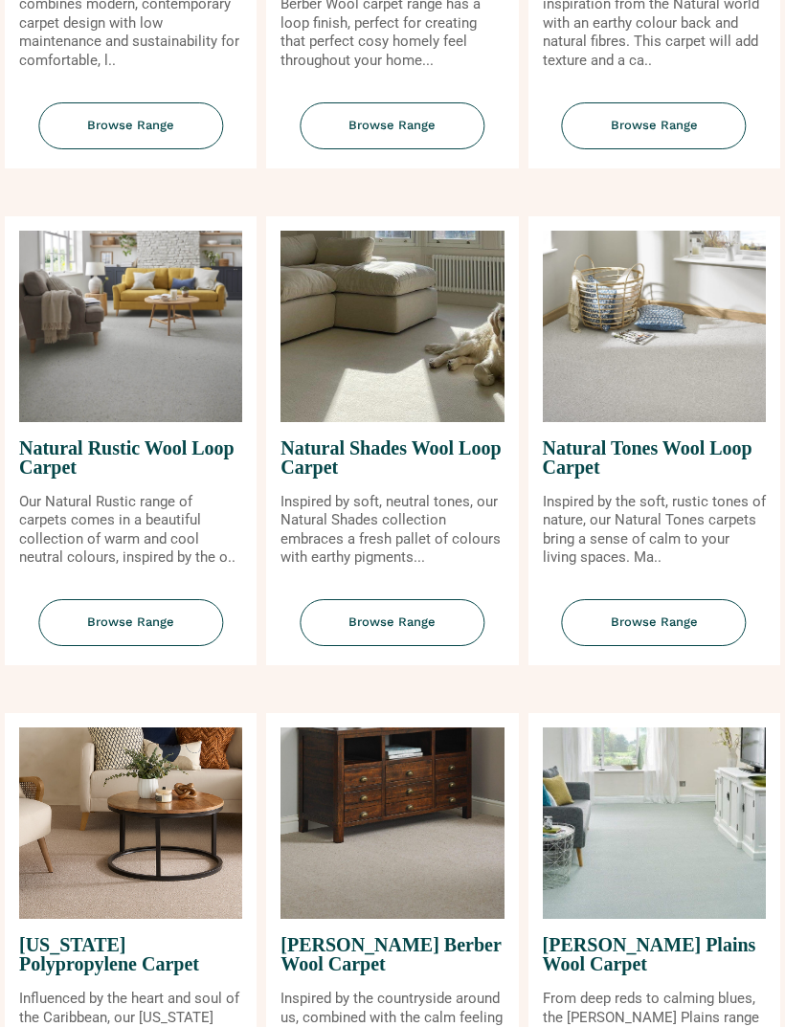
scroll to position [1744, 0]
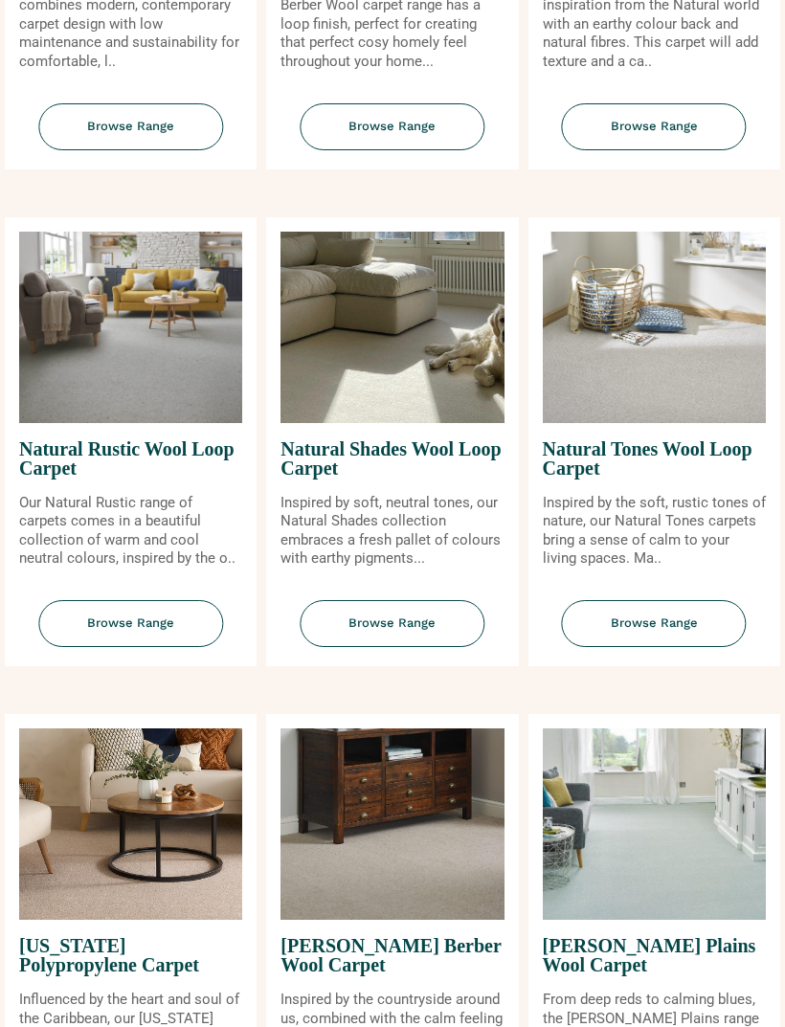
click at [108, 622] on span "Browse Range" at bounding box center [130, 624] width 185 height 47
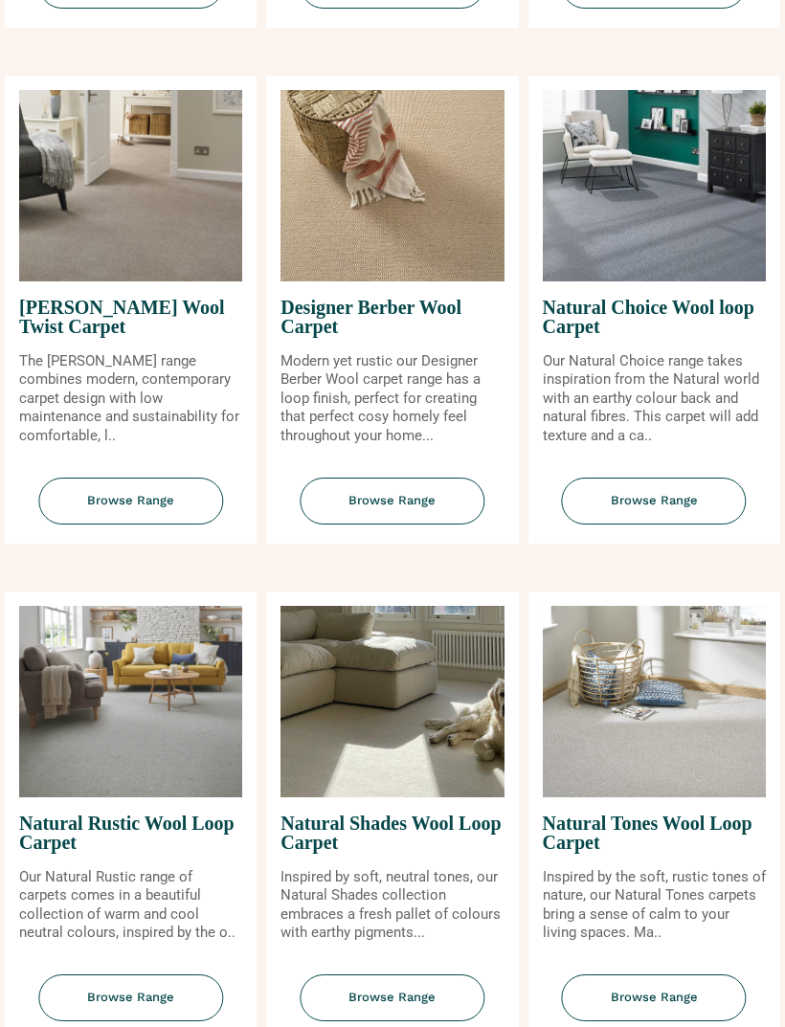
scroll to position [1370, 0]
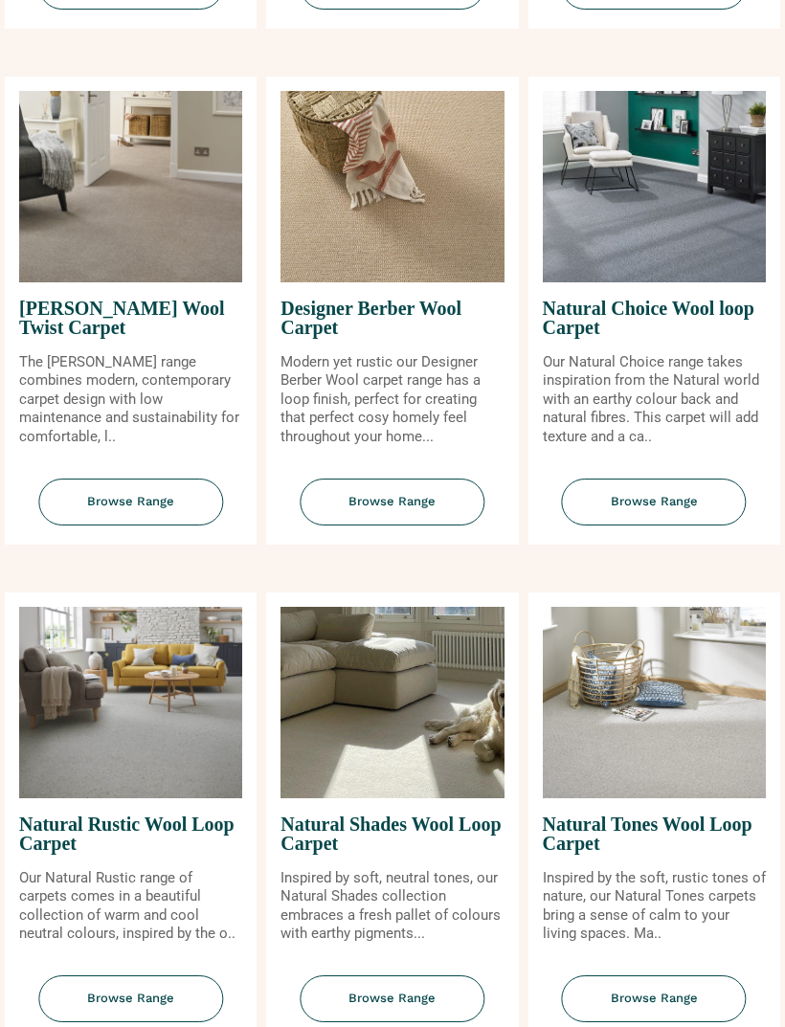
click at [329, 521] on span "Browse Range" at bounding box center [391, 501] width 185 height 47
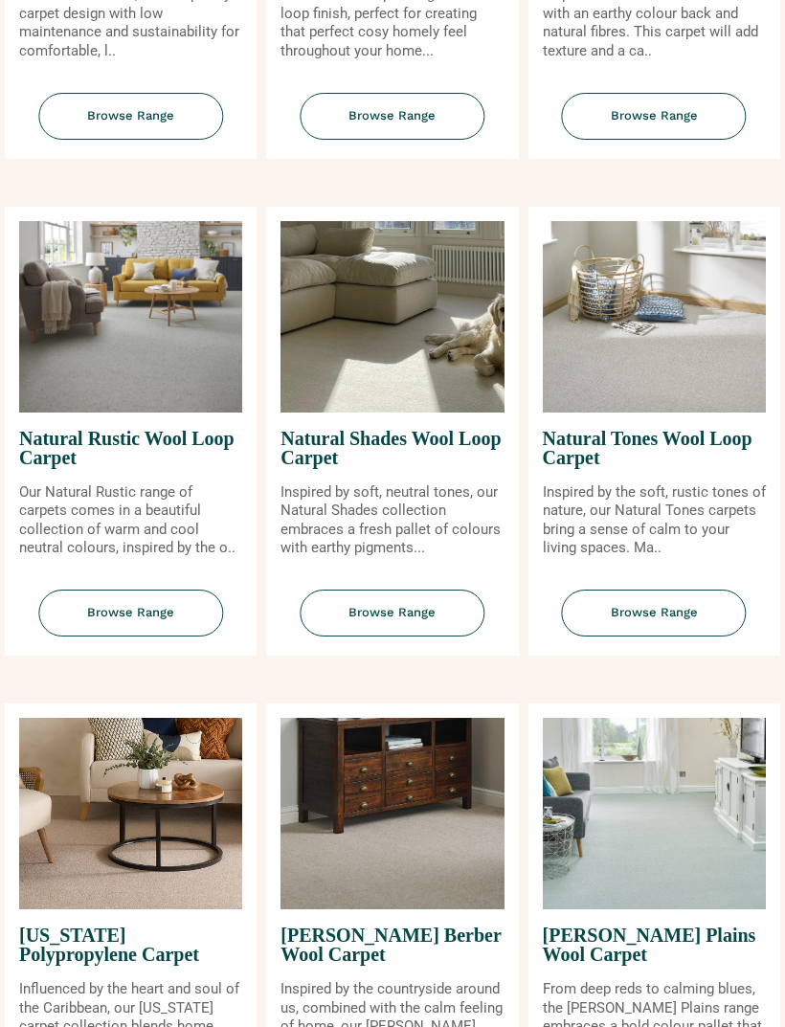
scroll to position [1757, 0]
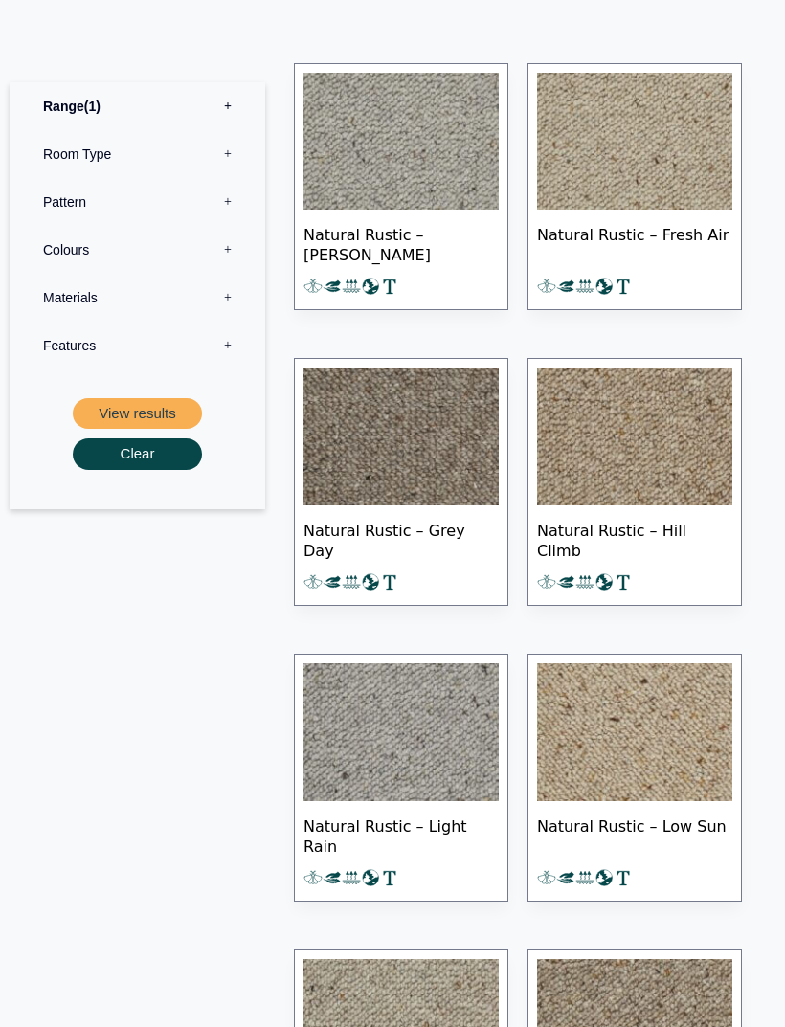
scroll to position [1021, 0]
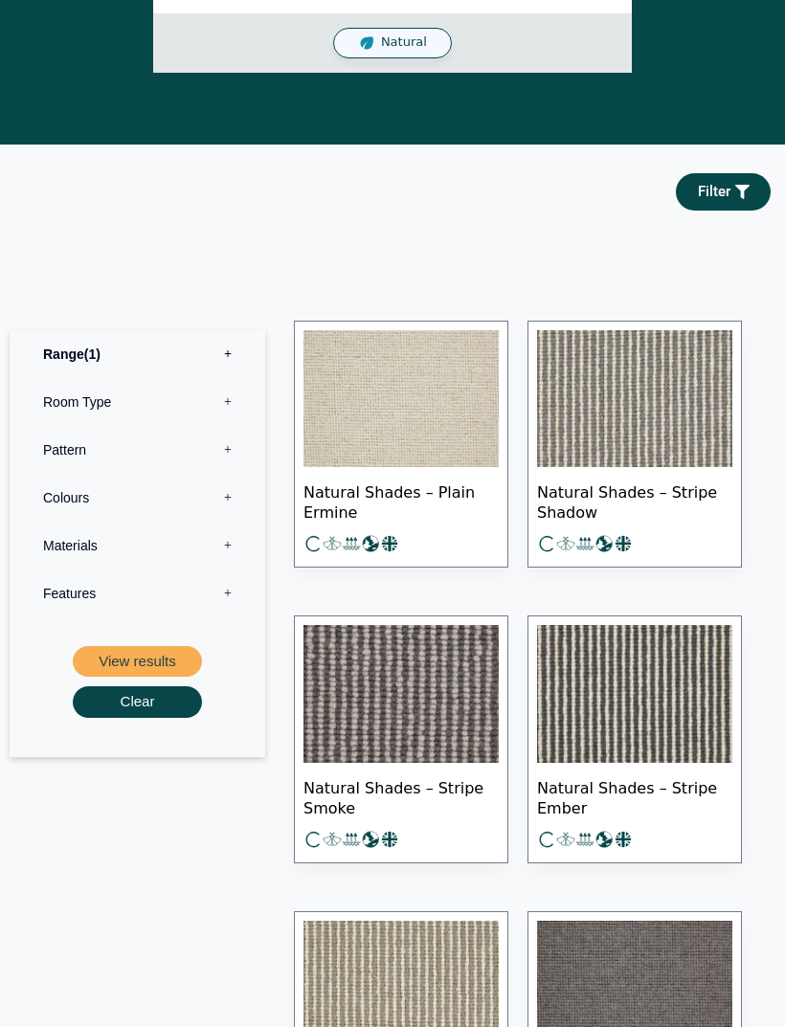
scroll to position [888, 0]
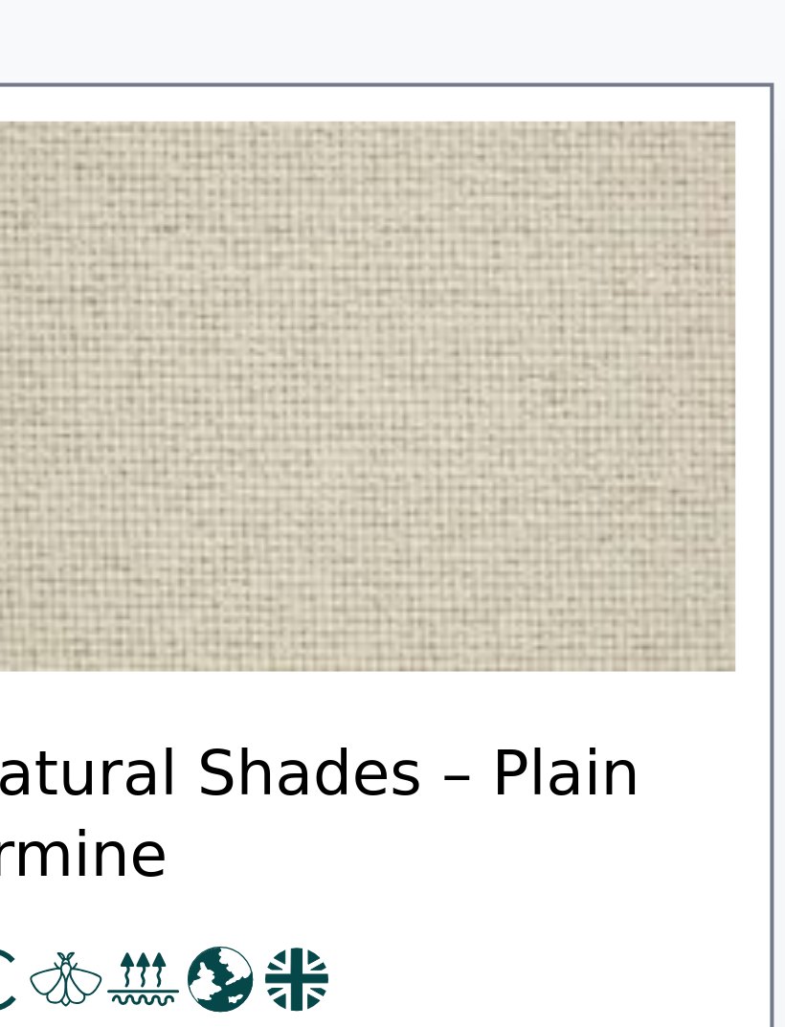
click at [303, 321] on img at bounding box center [400, 390] width 195 height 138
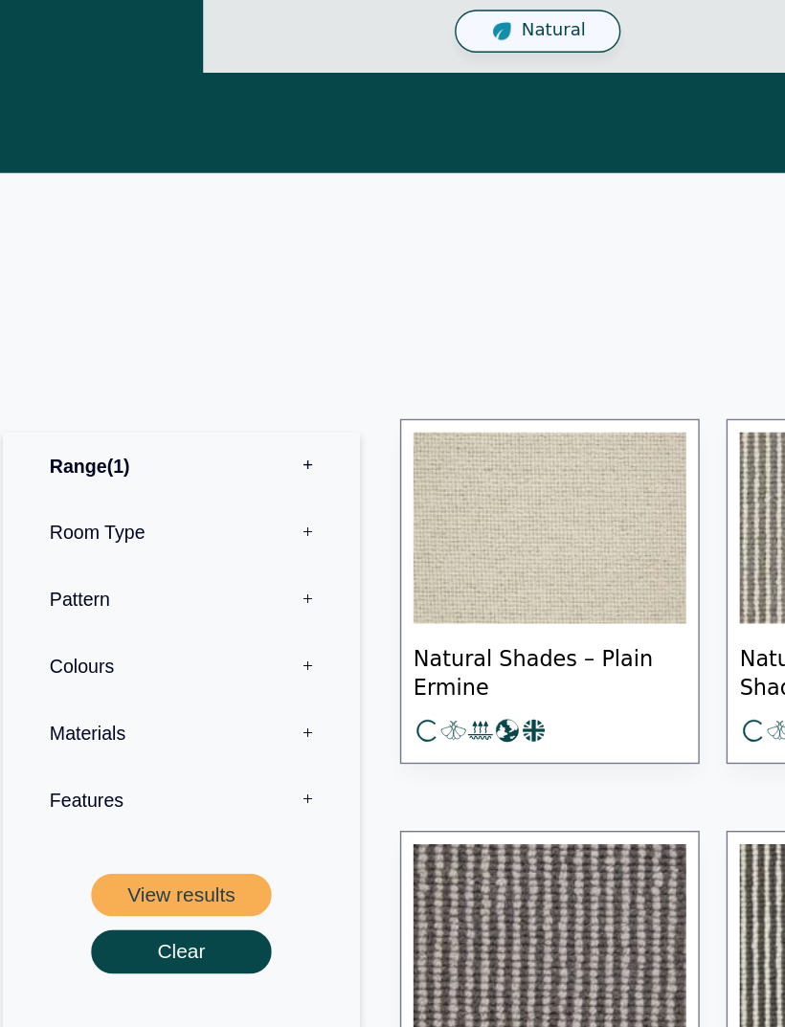
scroll to position [616, 0]
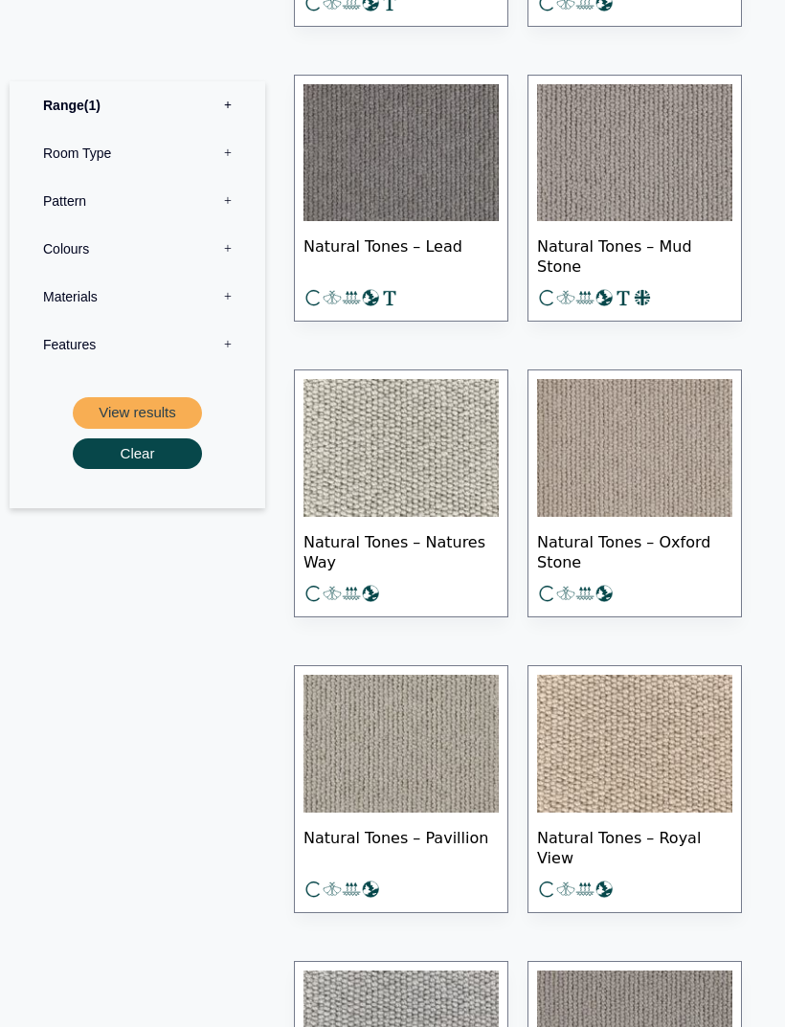
scroll to position [1773, 0]
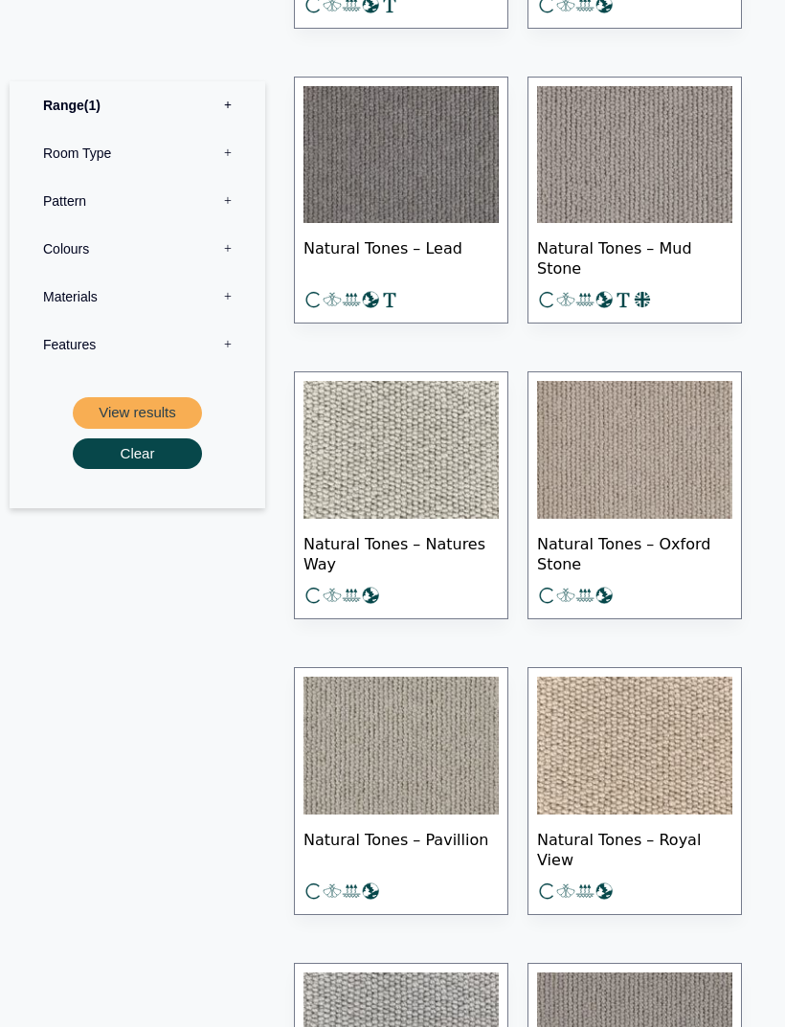
click at [440, 483] on img at bounding box center [400, 450] width 195 height 138
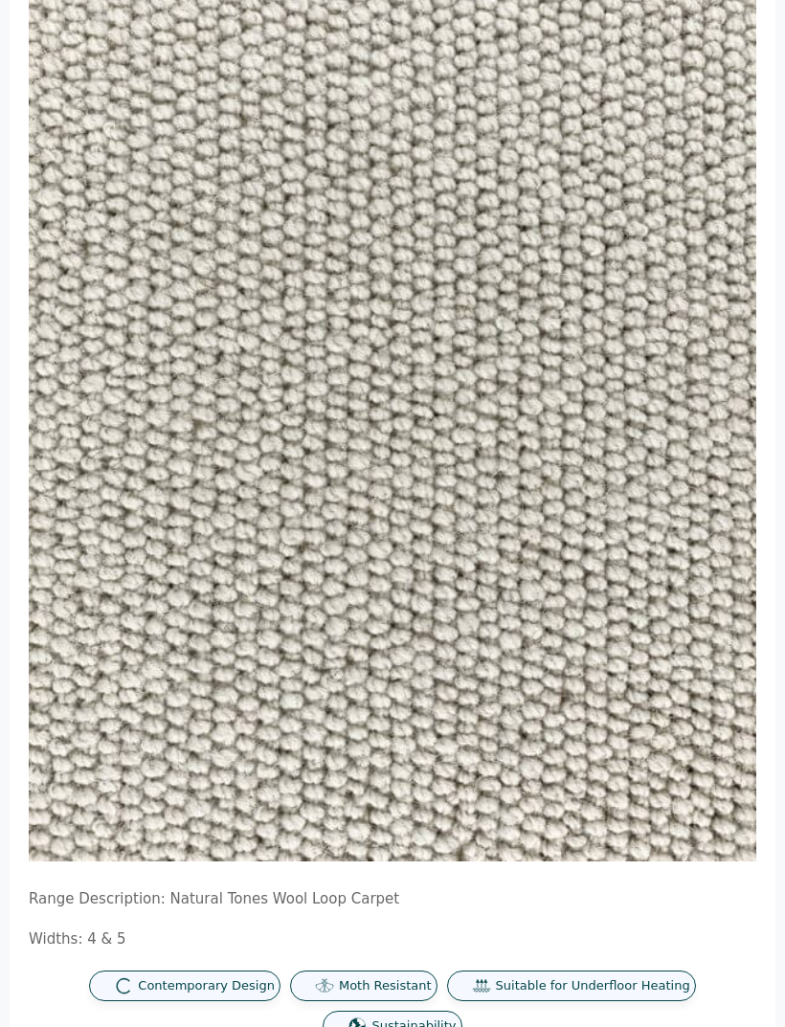
scroll to position [324, 0]
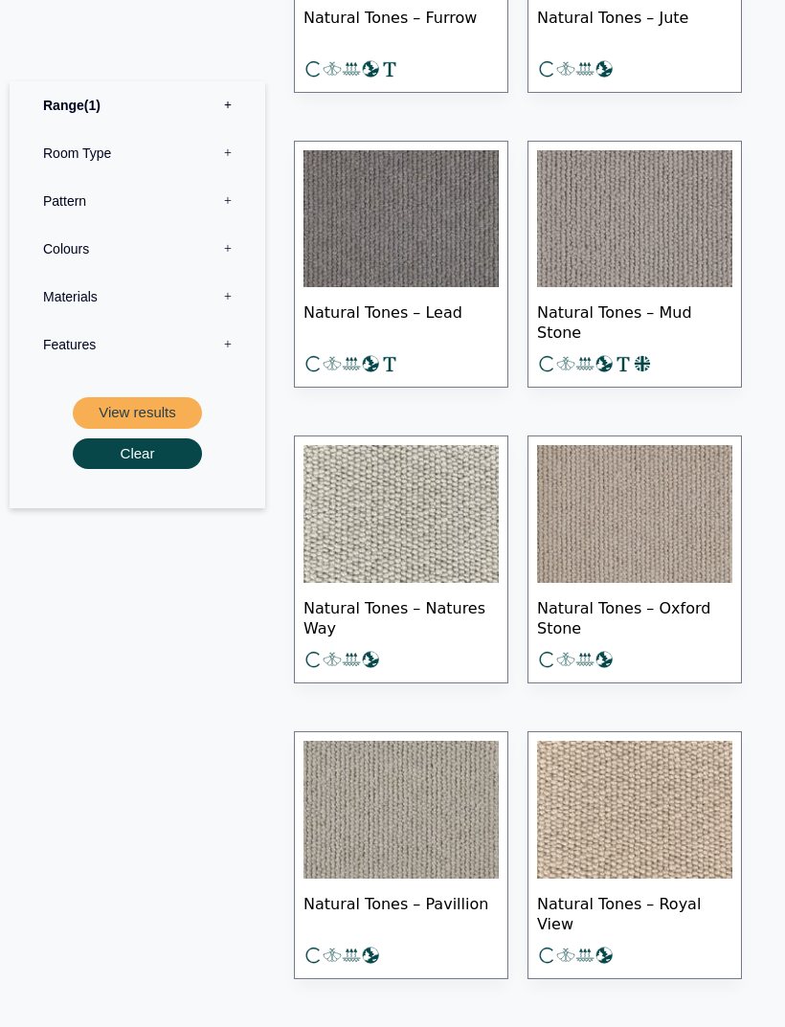
scroll to position [1720, 0]
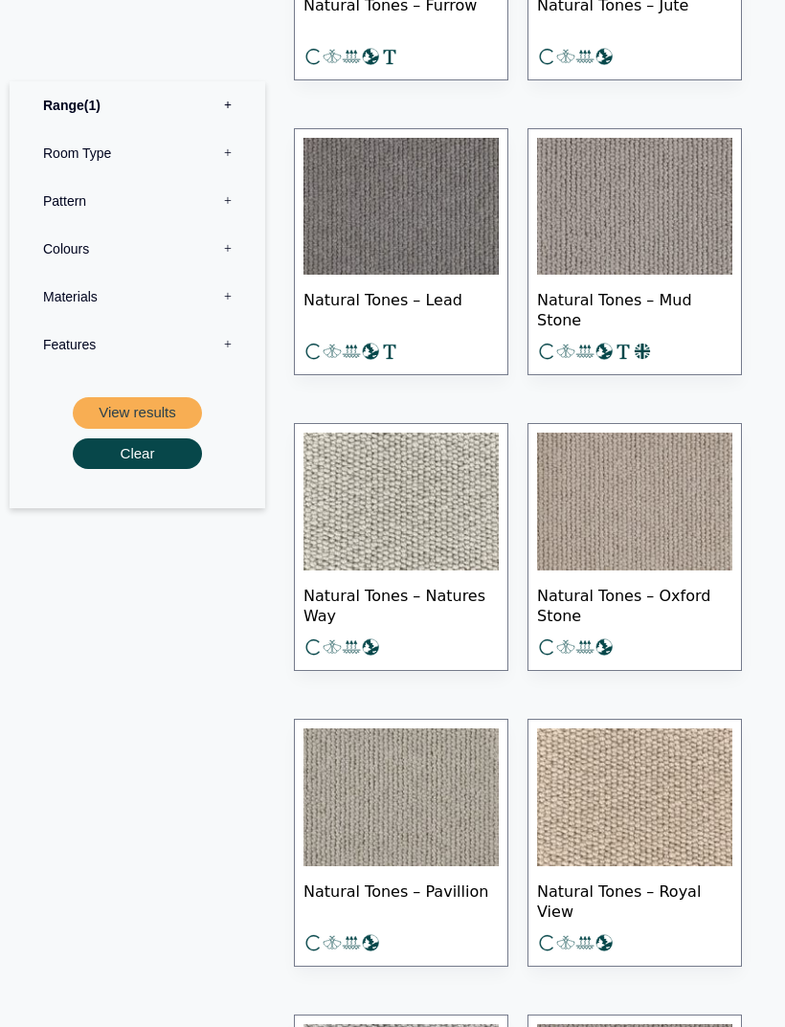
click at [450, 535] on img at bounding box center [400, 502] width 195 height 138
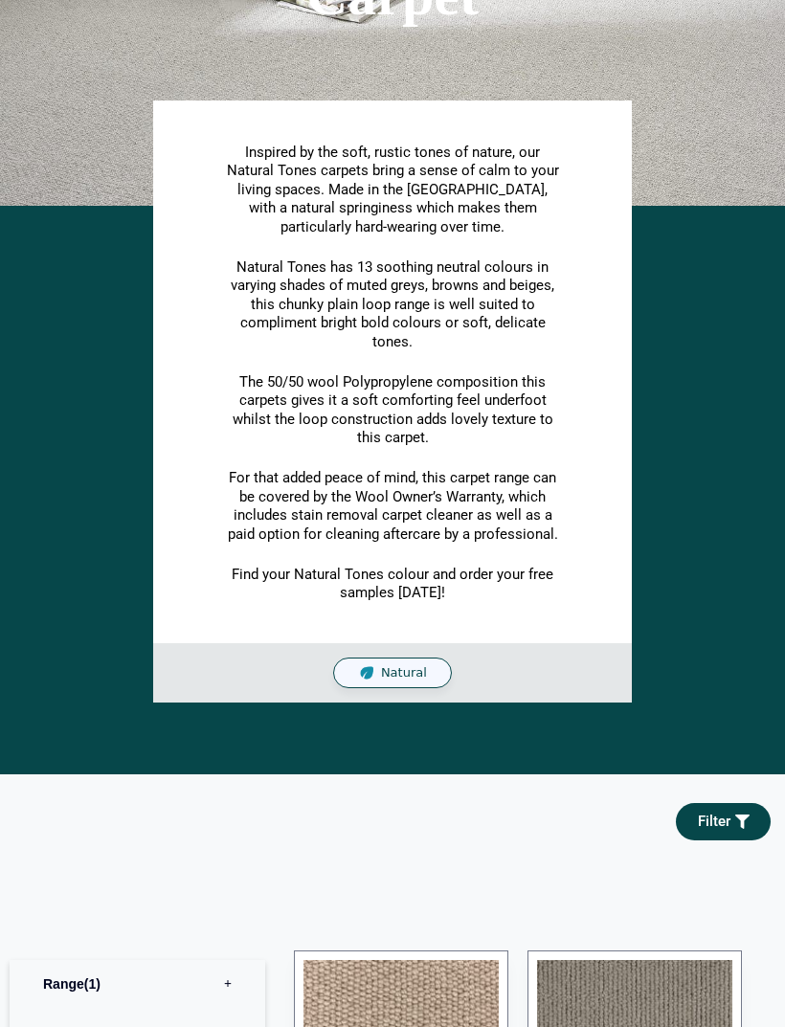
scroll to position [306, 0]
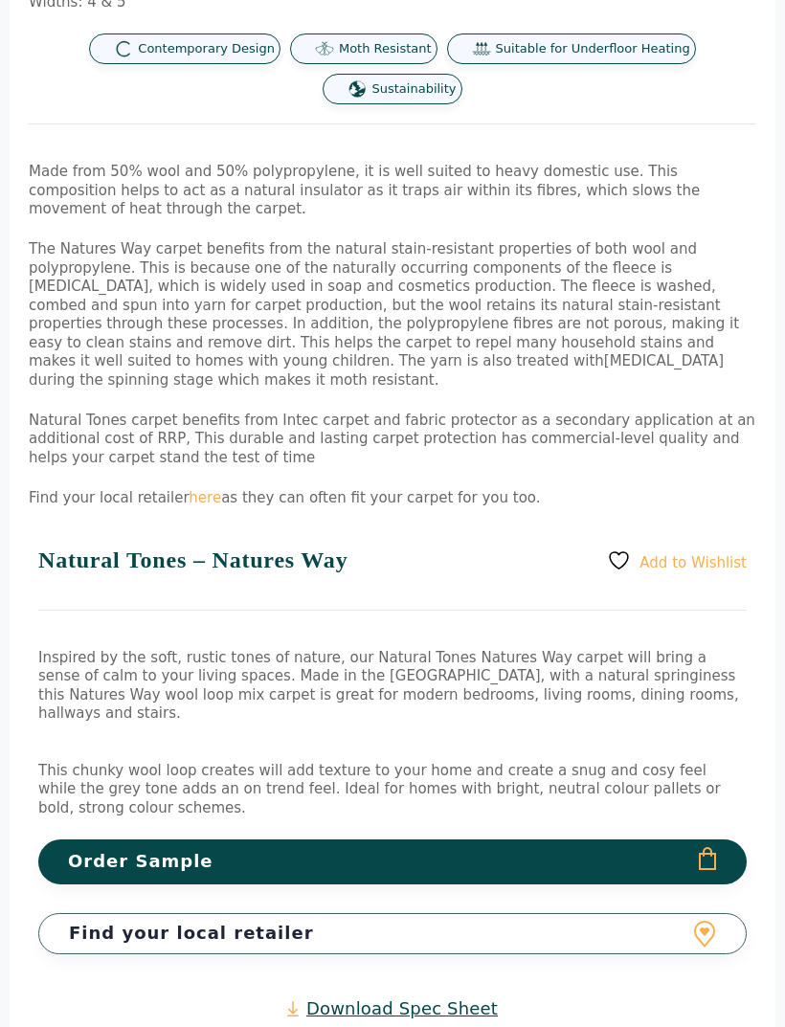
scroll to position [1269, 0]
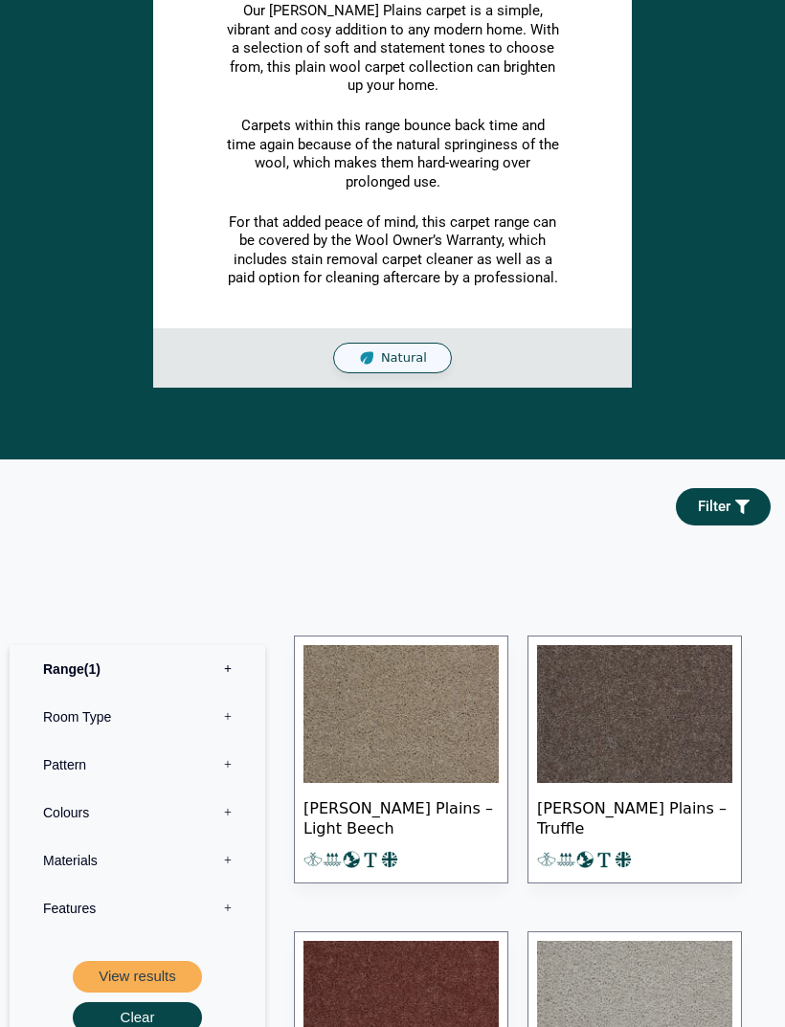
scroll to position [282, 0]
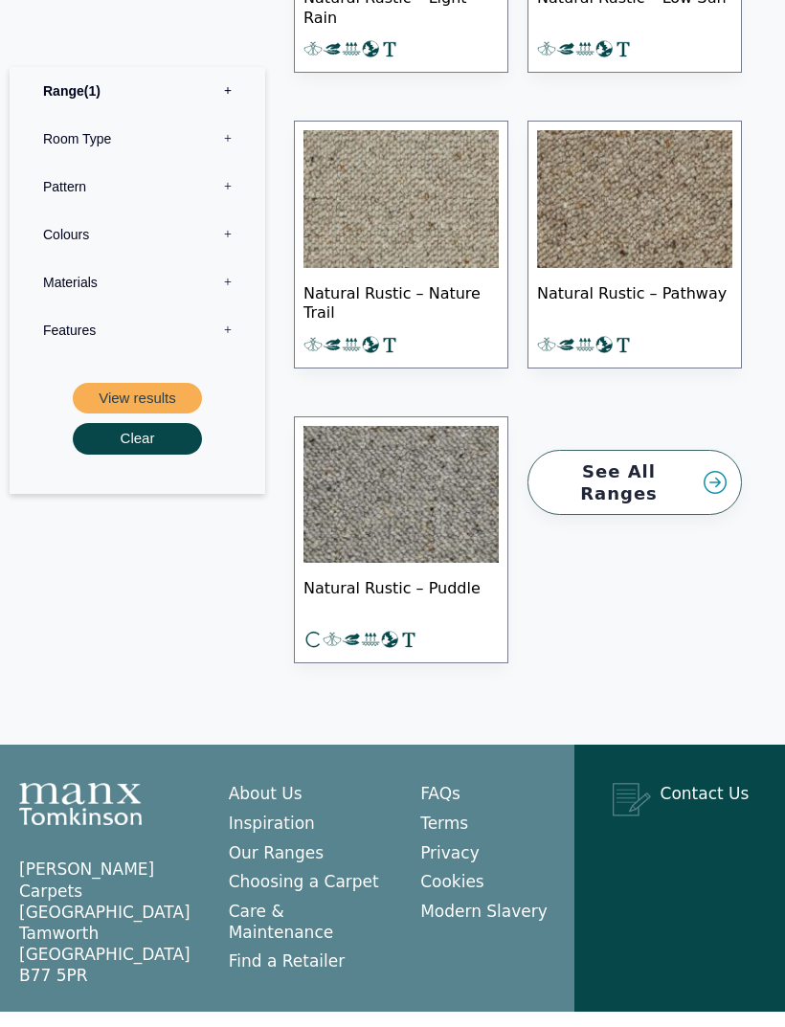
scroll to position [1844, 0]
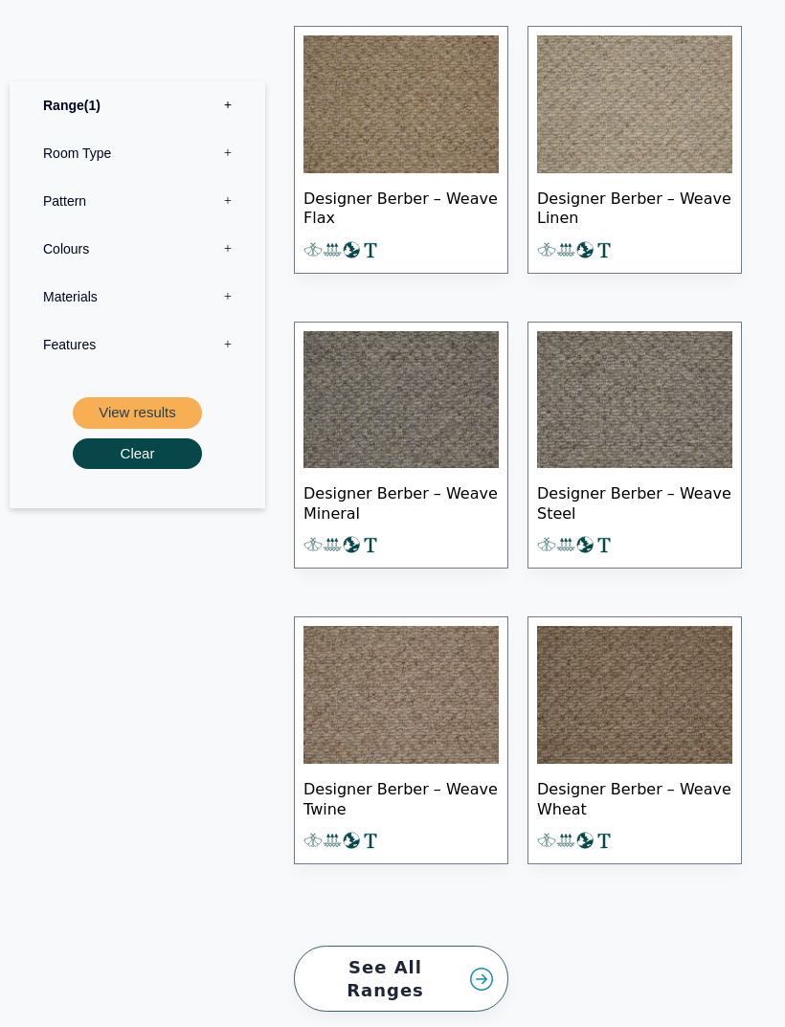
scroll to position [2845, 0]
